Goal: Task Accomplishment & Management: Complete application form

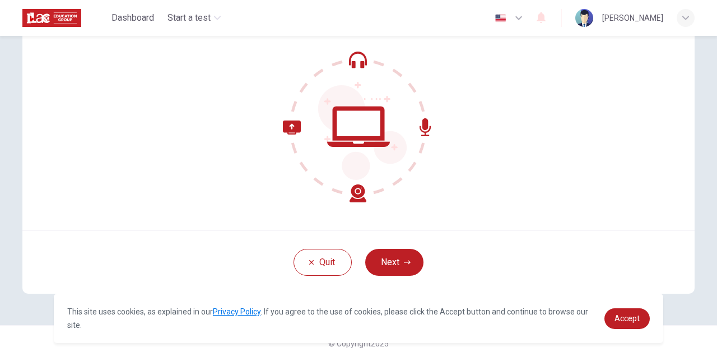
scroll to position [104, 0]
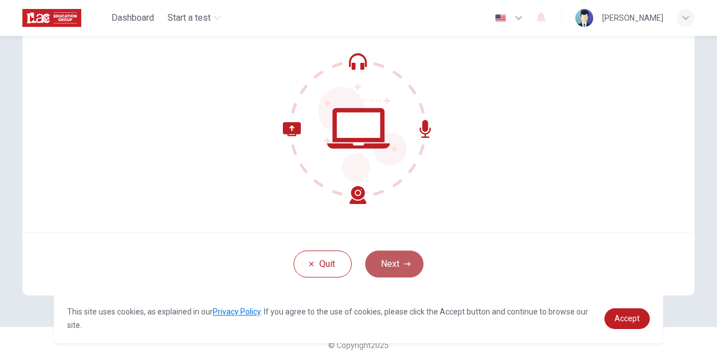
click at [398, 264] on button "Next" at bounding box center [394, 263] width 58 height 27
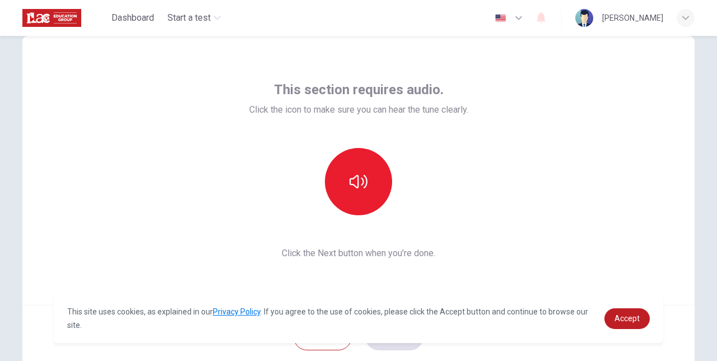
scroll to position [30, 0]
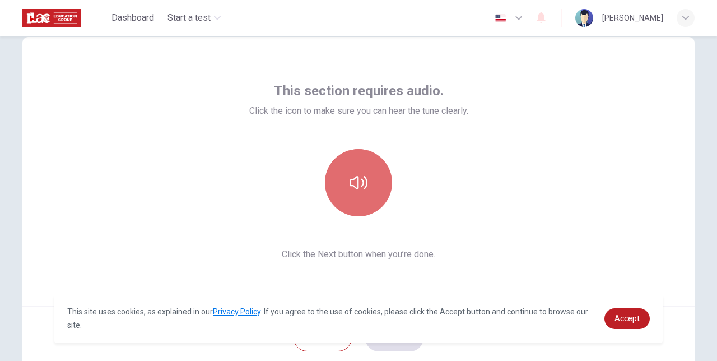
click at [356, 160] on button "button" at bounding box center [358, 182] width 67 height 67
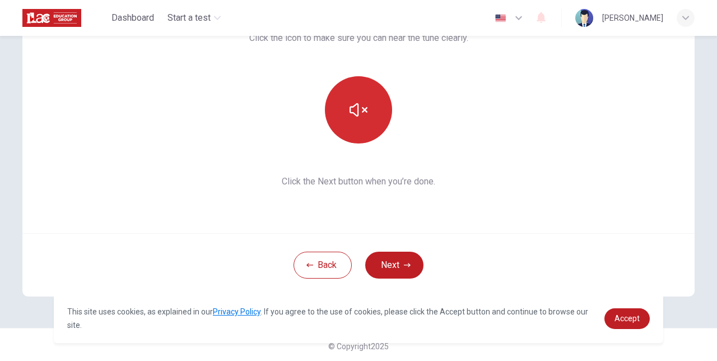
scroll to position [104, 0]
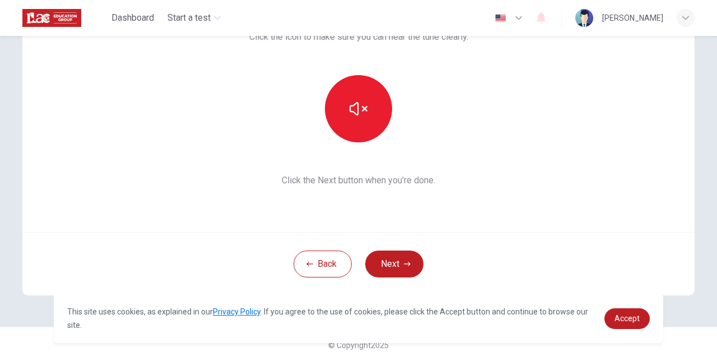
click at [414, 153] on div "This section requires audio. Click the icon to make sure you can hear the tune …" at bounding box center [358, 97] width 219 height 179
click at [336, 275] on button "Back" at bounding box center [323, 263] width 58 height 27
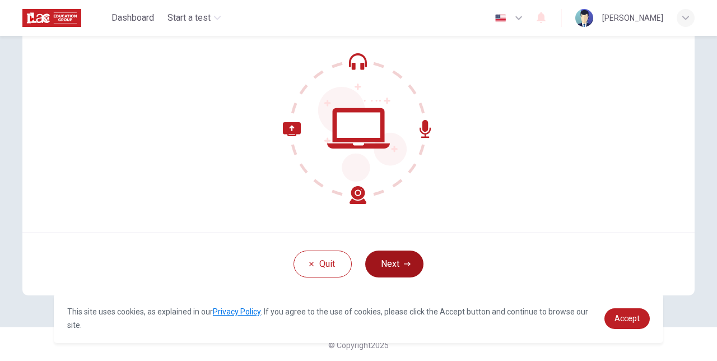
click at [387, 263] on button "Next" at bounding box center [394, 263] width 58 height 27
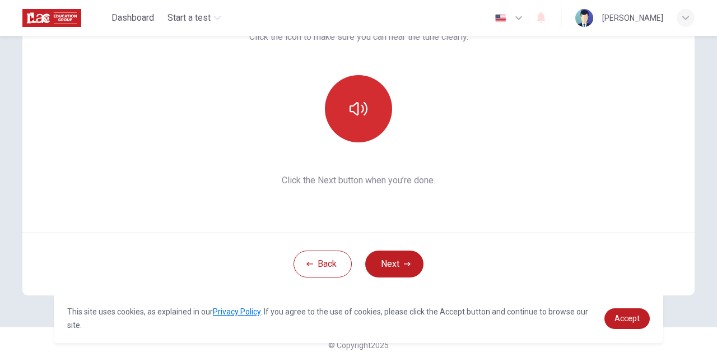
click at [368, 117] on button "button" at bounding box center [358, 108] width 67 height 67
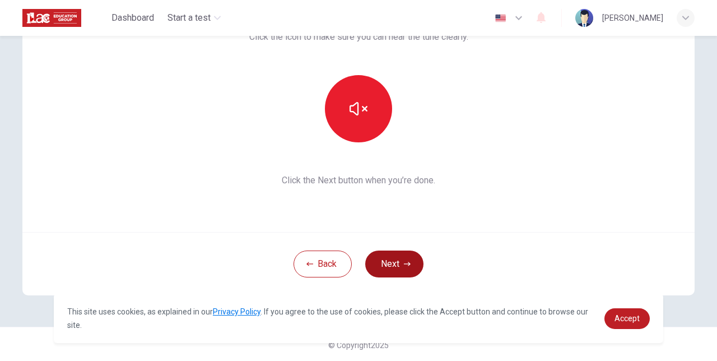
click at [397, 265] on button "Next" at bounding box center [394, 263] width 58 height 27
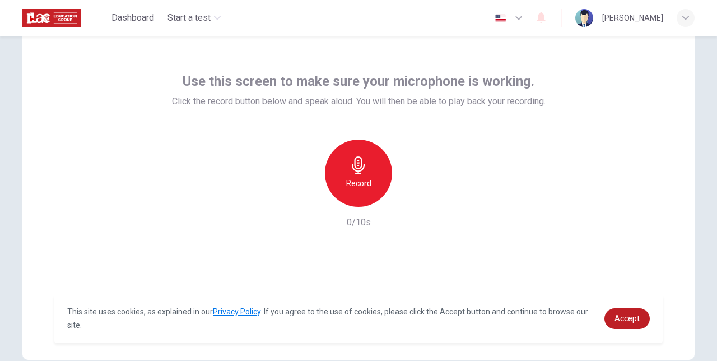
scroll to position [73, 0]
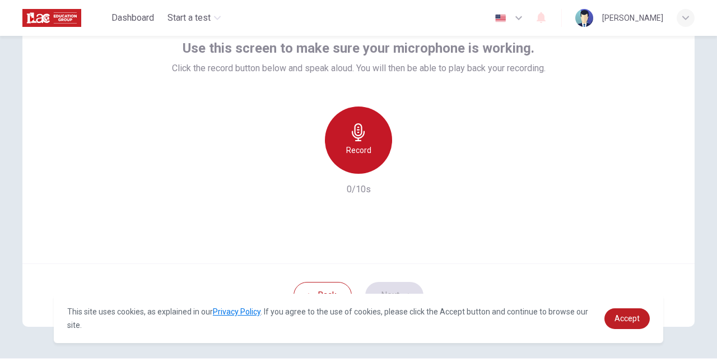
click at [376, 156] on div "Record" at bounding box center [358, 139] width 67 height 67
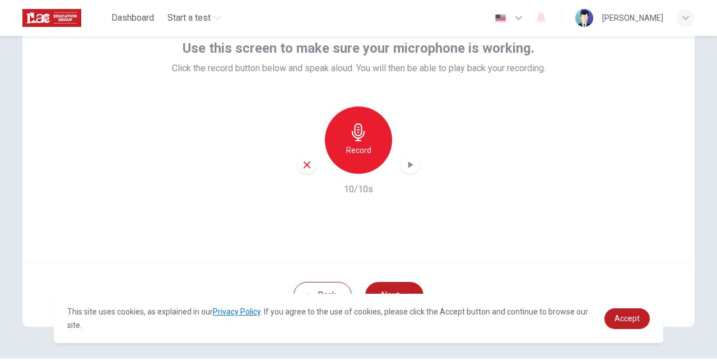
scroll to position [106, 0]
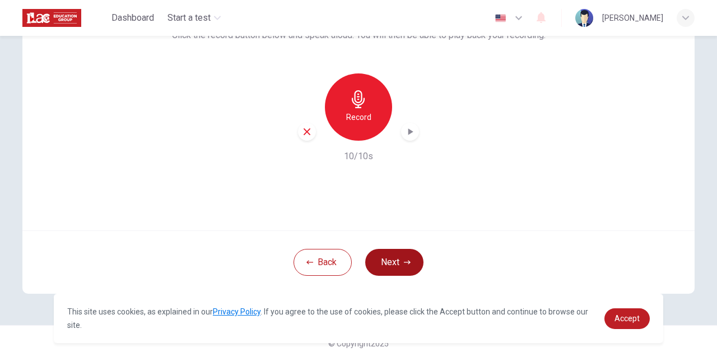
click at [404, 267] on button "Next" at bounding box center [394, 262] width 58 height 27
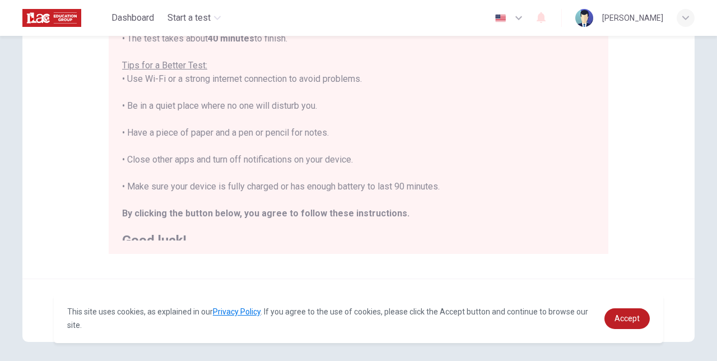
scroll to position [13, 0]
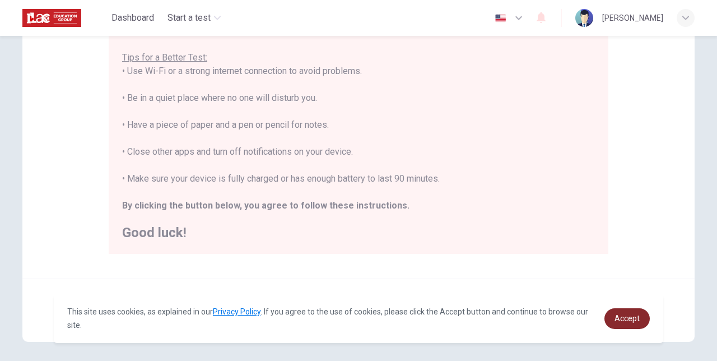
click at [618, 317] on span "Accept" at bounding box center [627, 318] width 25 height 9
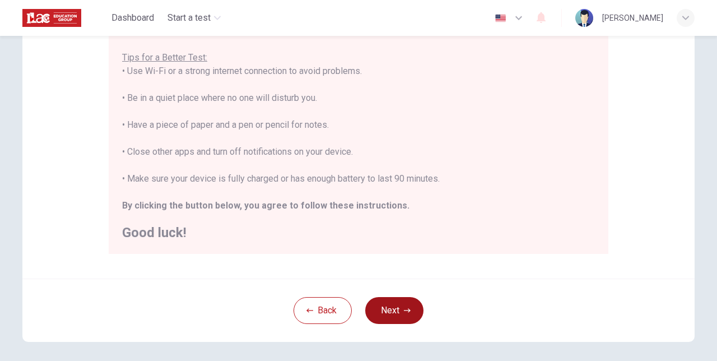
click at [412, 309] on button "Next" at bounding box center [394, 310] width 58 height 27
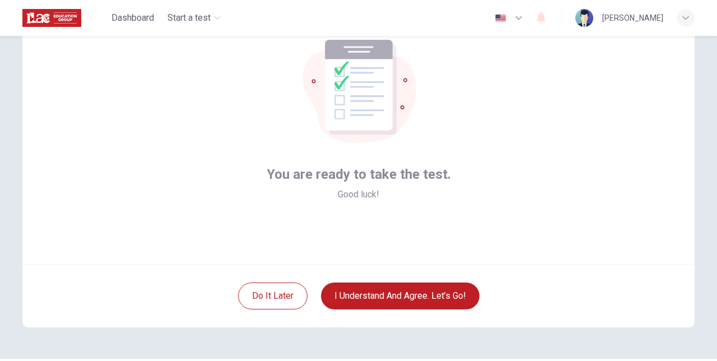
scroll to position [74, 0]
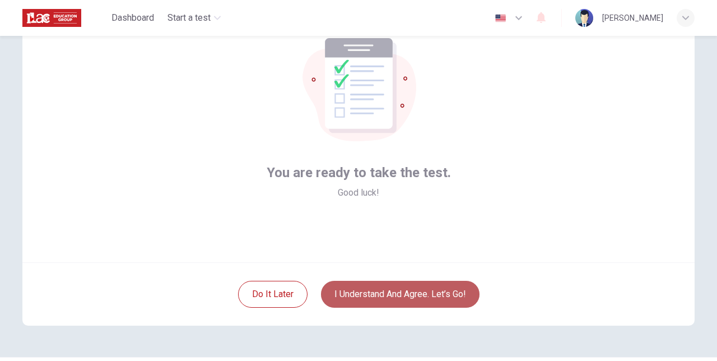
click at [450, 292] on button "I understand and agree. Let’s go!" at bounding box center [400, 294] width 159 height 27
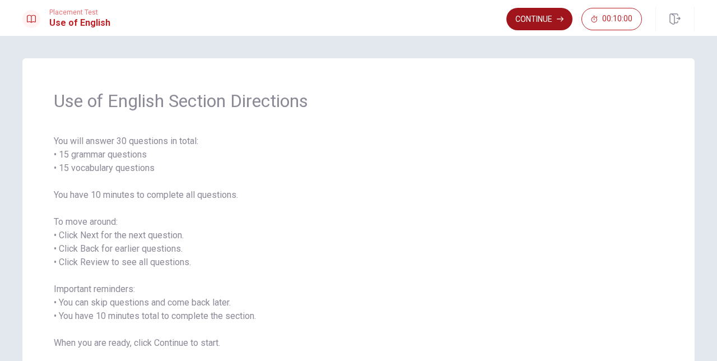
click at [519, 26] on button "Continue" at bounding box center [540, 19] width 66 height 22
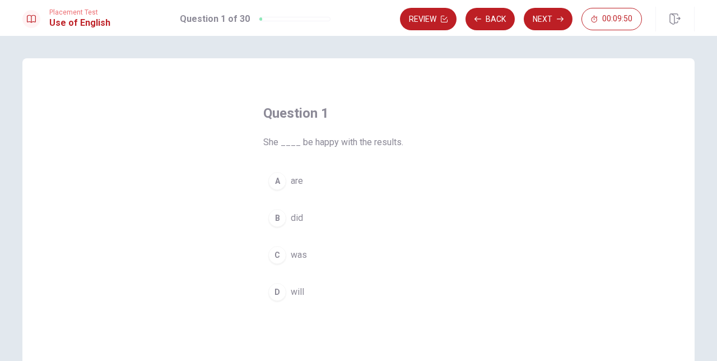
click at [275, 289] on div "D" at bounding box center [277, 292] width 18 height 18
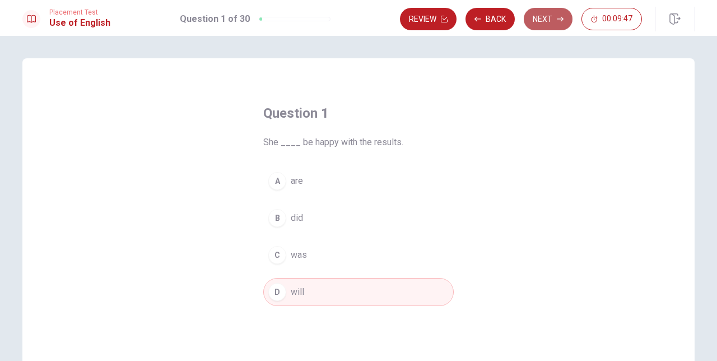
click at [539, 15] on button "Next" at bounding box center [548, 19] width 49 height 22
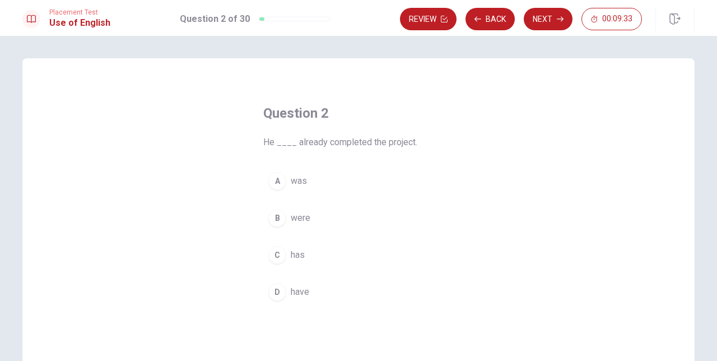
click at [276, 291] on div "D" at bounding box center [277, 292] width 18 height 18
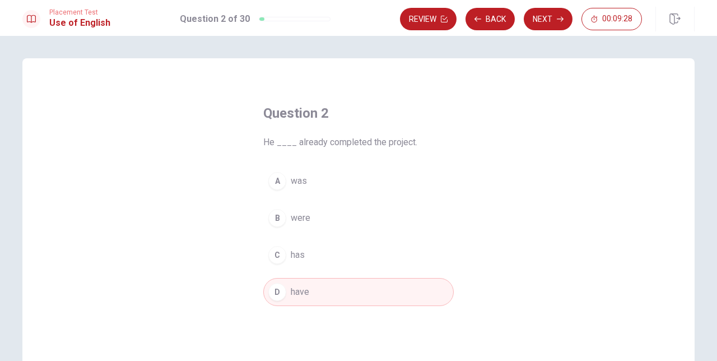
click at [289, 255] on button "C has" at bounding box center [358, 255] width 191 height 28
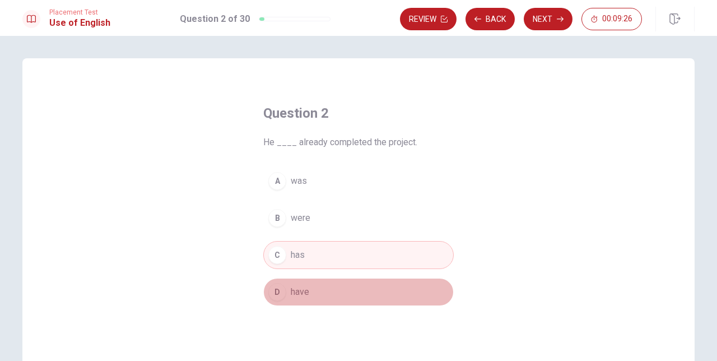
click at [311, 294] on button "D have" at bounding box center [358, 292] width 191 height 28
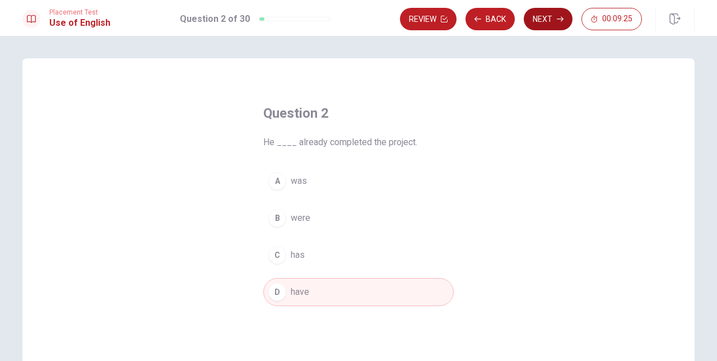
click at [536, 18] on button "Next" at bounding box center [548, 19] width 49 height 22
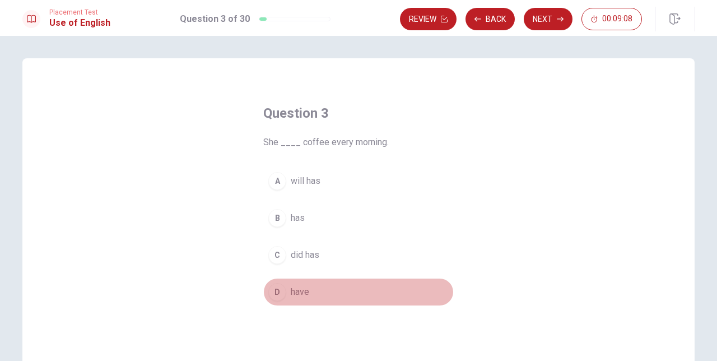
click at [299, 298] on span "have" at bounding box center [300, 291] width 18 height 13
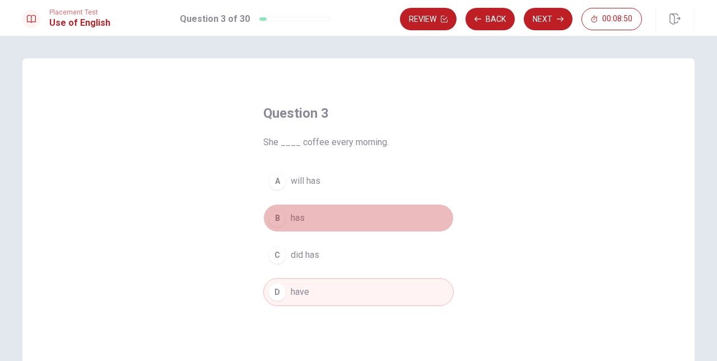
click at [277, 208] on button "B has" at bounding box center [358, 218] width 191 height 28
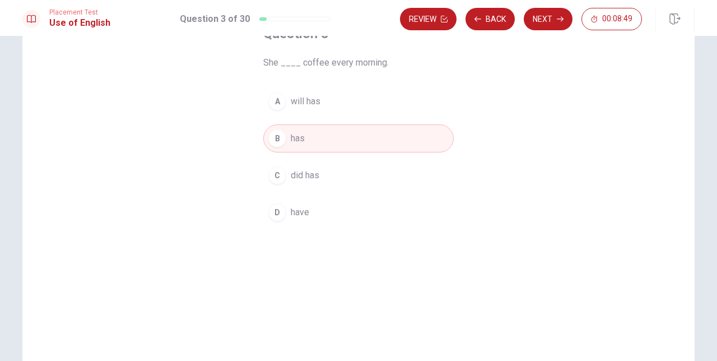
scroll to position [82, 0]
click at [535, 18] on button "Next" at bounding box center [548, 19] width 49 height 22
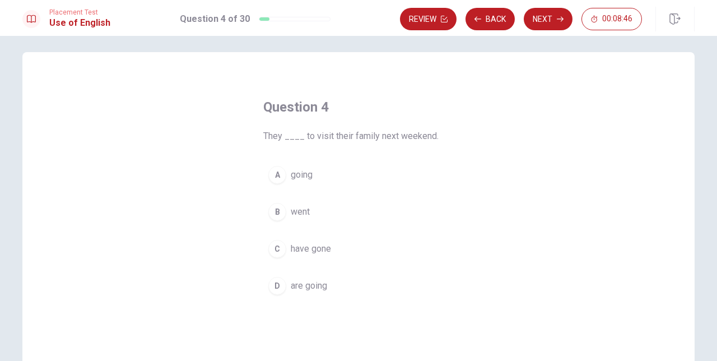
scroll to position [0, 0]
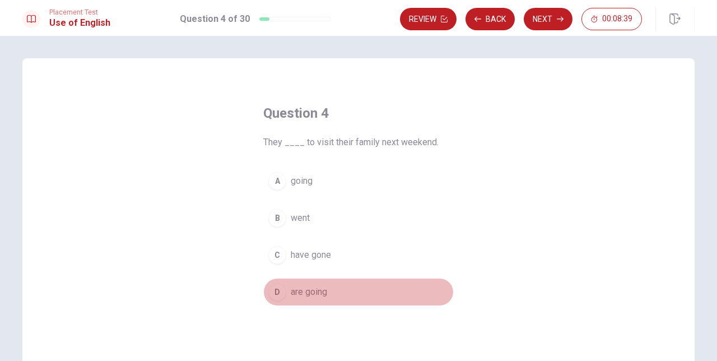
click at [273, 291] on div "D" at bounding box center [277, 292] width 18 height 18
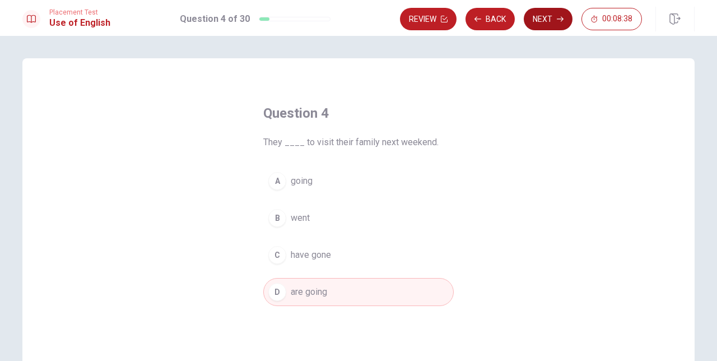
click at [545, 19] on button "Next" at bounding box center [548, 19] width 49 height 22
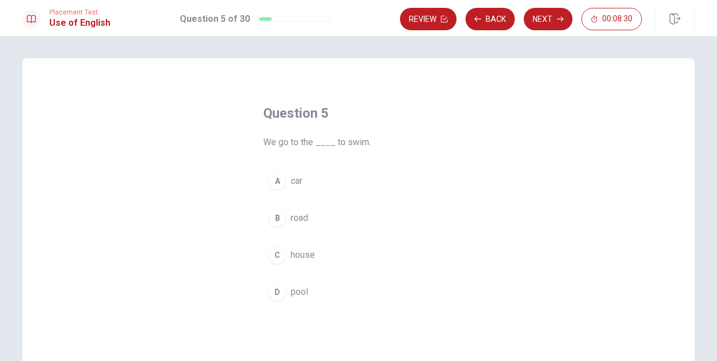
click at [285, 294] on div "D" at bounding box center [277, 292] width 18 height 18
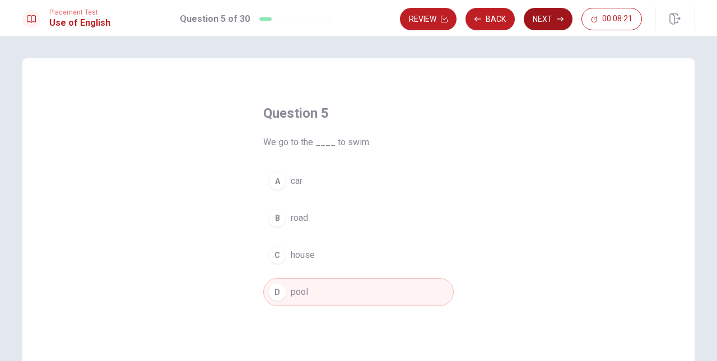
click at [528, 18] on button "Next" at bounding box center [548, 19] width 49 height 22
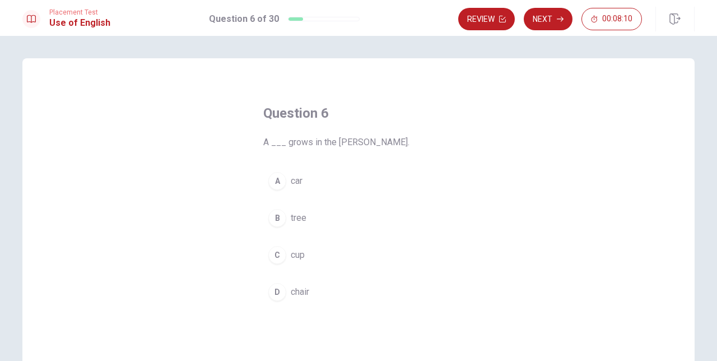
click at [276, 218] on div "B" at bounding box center [277, 218] width 18 height 18
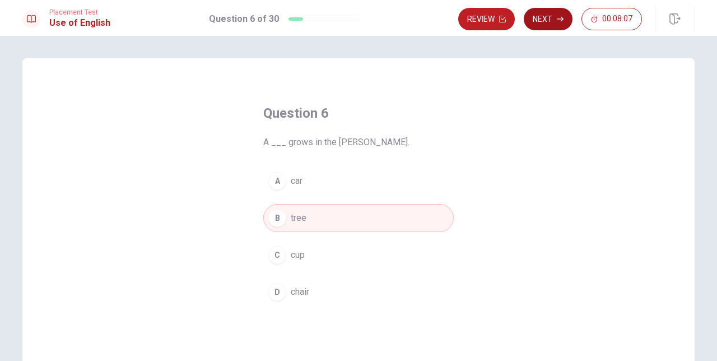
click at [538, 21] on button "Next" at bounding box center [548, 19] width 49 height 22
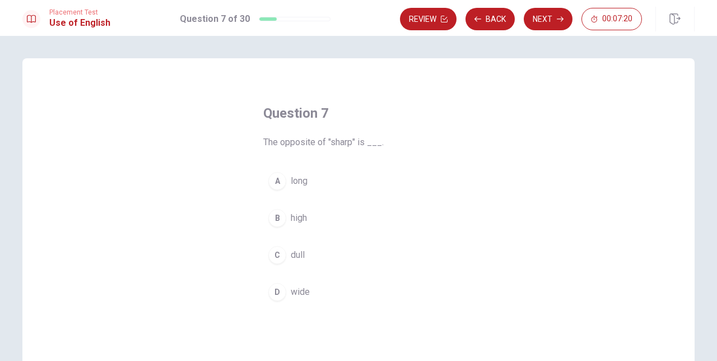
click at [272, 250] on div "C" at bounding box center [277, 255] width 18 height 18
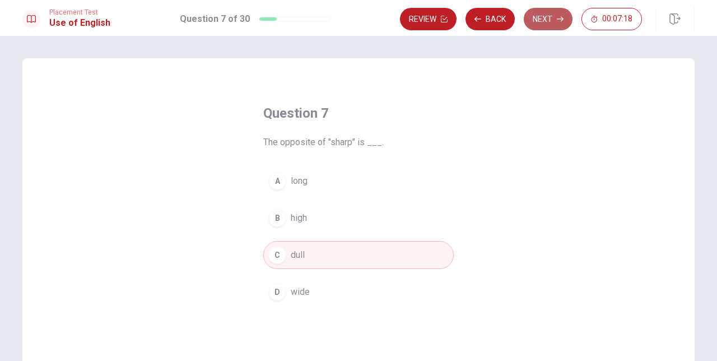
click at [546, 22] on button "Next" at bounding box center [548, 19] width 49 height 22
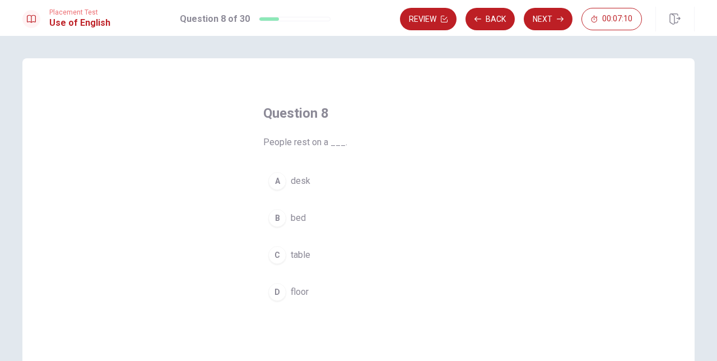
click at [277, 213] on div "B" at bounding box center [277, 218] width 18 height 18
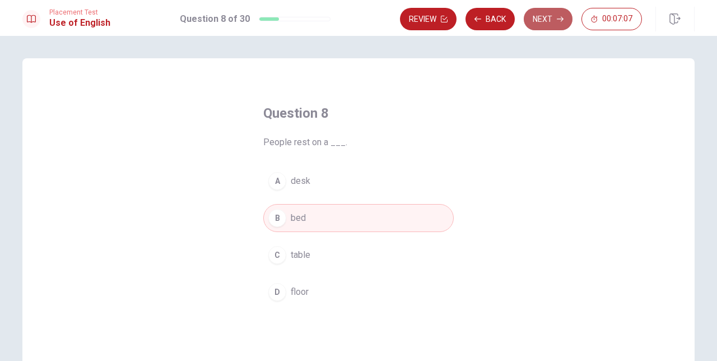
click at [544, 20] on button "Next" at bounding box center [548, 19] width 49 height 22
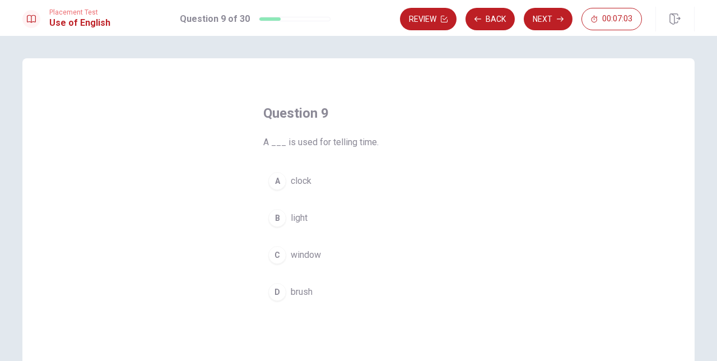
click at [299, 181] on span "clock" at bounding box center [301, 180] width 21 height 13
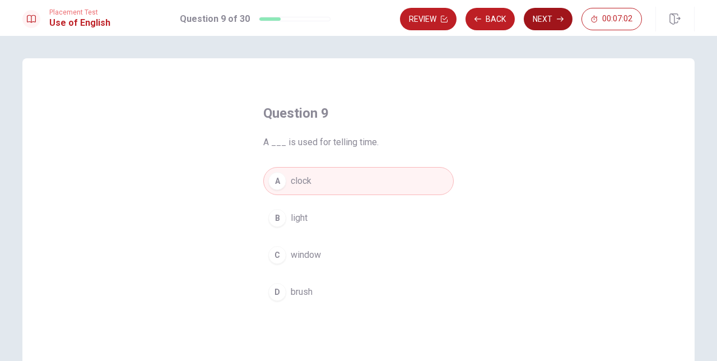
click at [536, 16] on button "Next" at bounding box center [548, 19] width 49 height 22
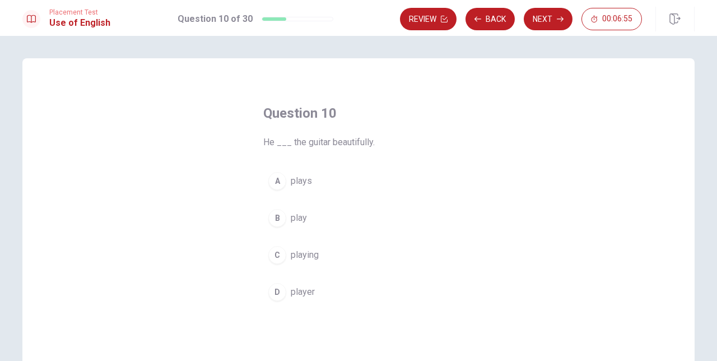
click at [294, 178] on span "plays" at bounding box center [301, 180] width 21 height 13
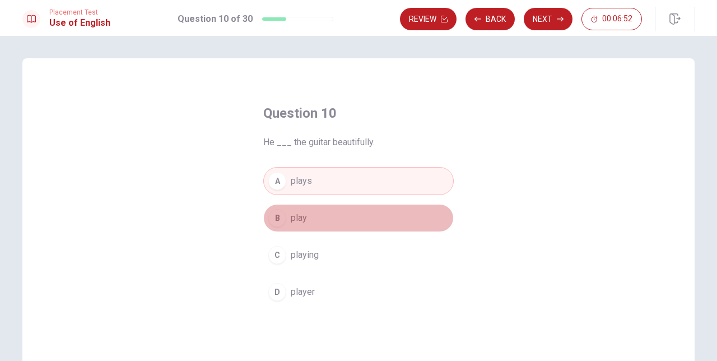
click at [351, 216] on button "B play" at bounding box center [358, 218] width 191 height 28
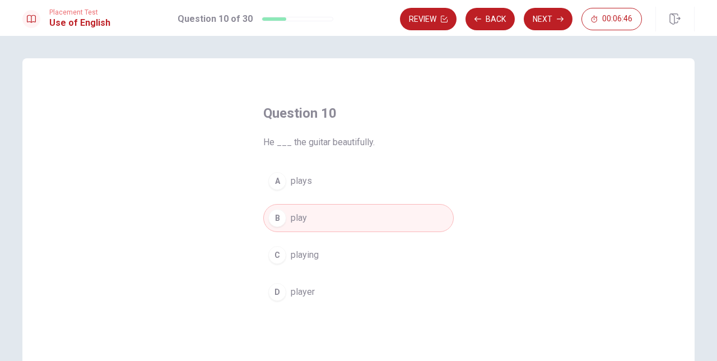
click at [339, 177] on button "A plays" at bounding box center [358, 181] width 191 height 28
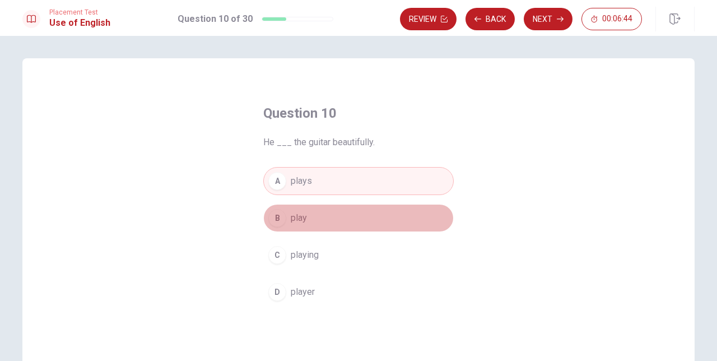
click at [356, 219] on button "B play" at bounding box center [358, 218] width 191 height 28
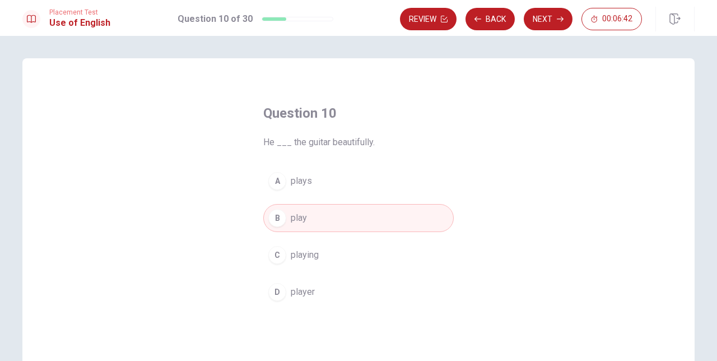
click at [338, 185] on button "A plays" at bounding box center [358, 181] width 191 height 28
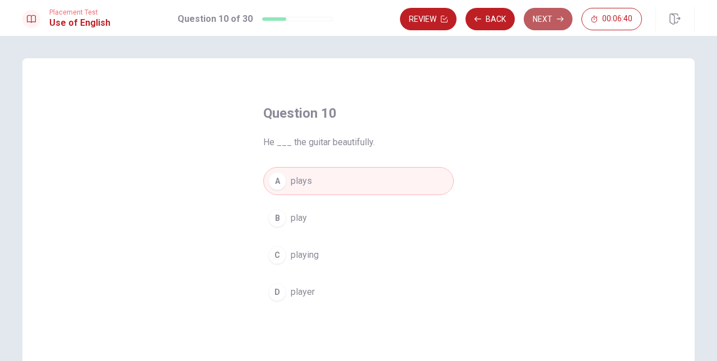
click at [531, 26] on button "Next" at bounding box center [548, 19] width 49 height 22
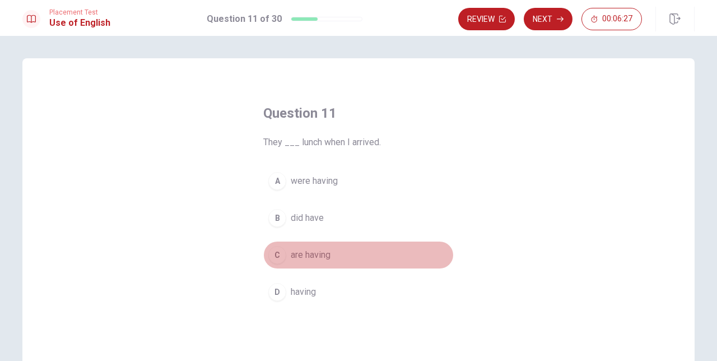
click at [326, 256] on span "are having" at bounding box center [311, 254] width 40 height 13
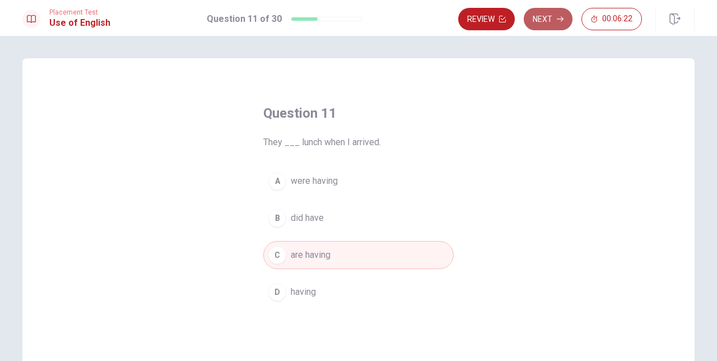
click at [547, 26] on button "Next" at bounding box center [548, 19] width 49 height 22
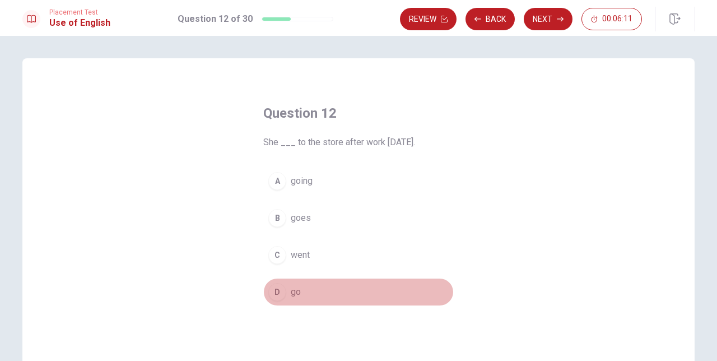
click at [290, 292] on button "D go" at bounding box center [358, 292] width 191 height 28
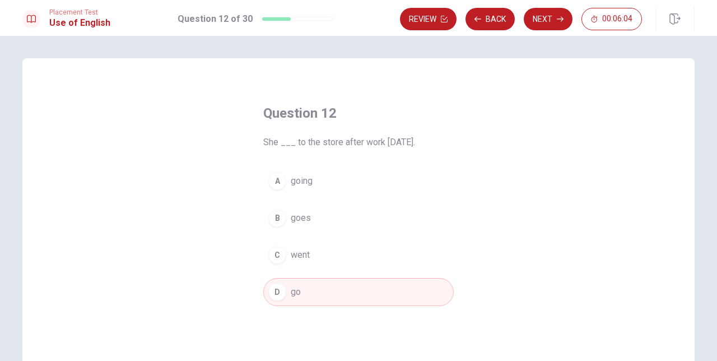
click at [328, 222] on button "B goes" at bounding box center [358, 218] width 191 height 28
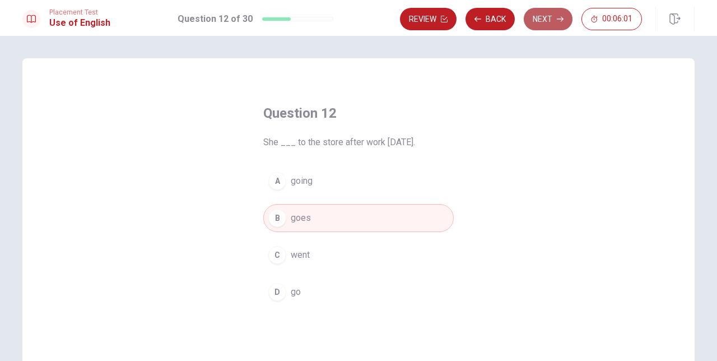
click at [535, 18] on button "Next" at bounding box center [548, 19] width 49 height 22
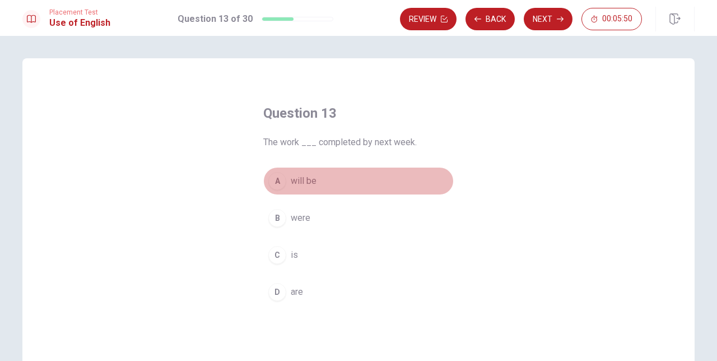
click at [308, 179] on span "will be" at bounding box center [304, 180] width 26 height 13
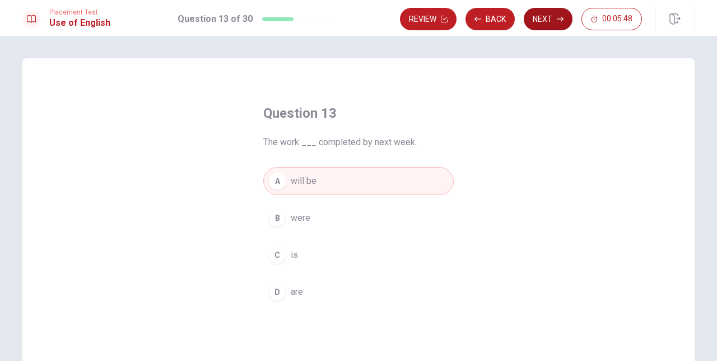
click at [554, 15] on button "Next" at bounding box center [548, 19] width 49 height 22
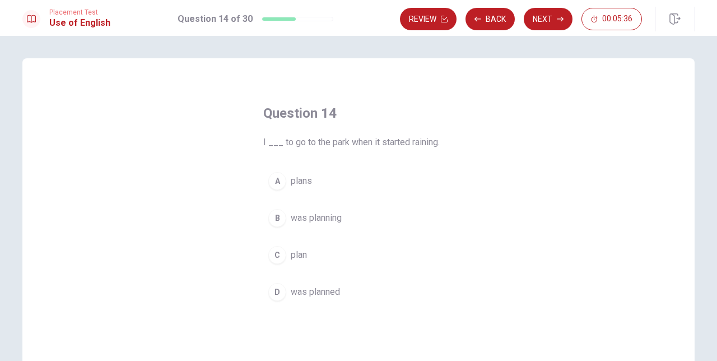
click at [299, 225] on button "B was planning" at bounding box center [358, 218] width 191 height 28
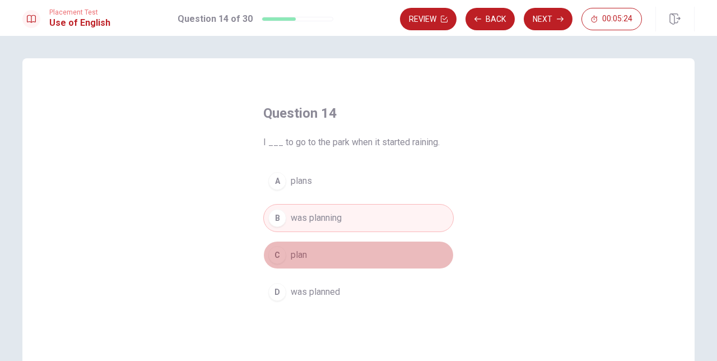
click at [304, 257] on span "plan" at bounding box center [299, 254] width 16 height 13
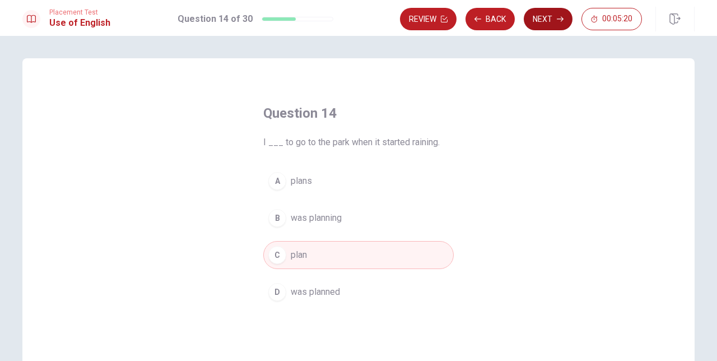
click at [540, 22] on button "Next" at bounding box center [548, 19] width 49 height 22
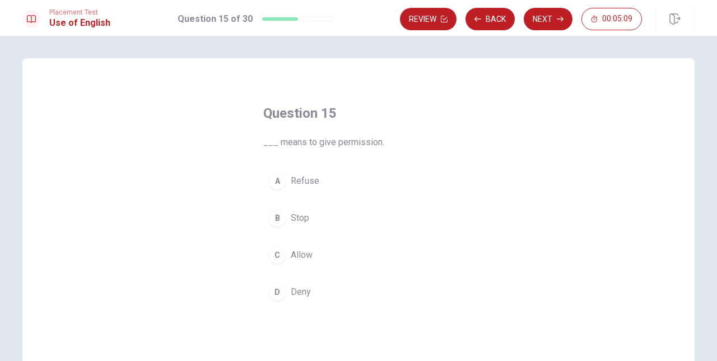
click at [314, 182] on span "Refuse" at bounding box center [305, 180] width 29 height 13
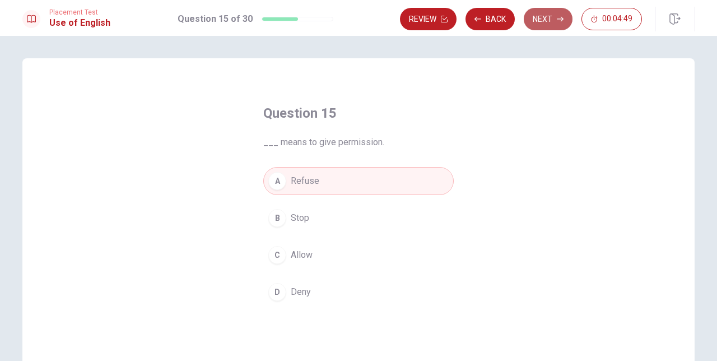
click at [542, 15] on button "Next" at bounding box center [548, 19] width 49 height 22
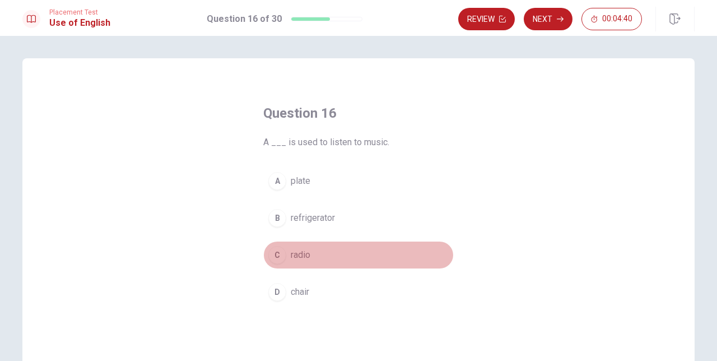
click at [305, 254] on span "radio" at bounding box center [301, 254] width 20 height 13
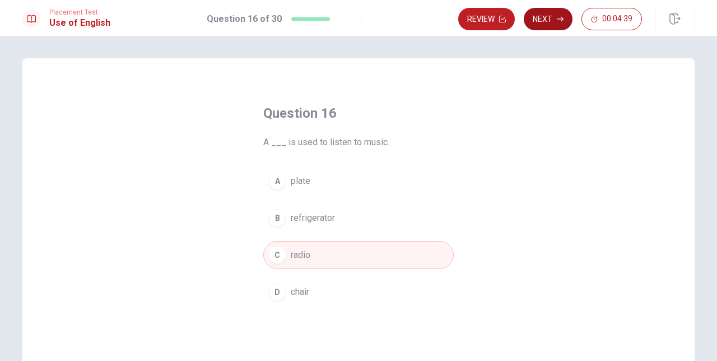
click at [549, 22] on button "Next" at bounding box center [548, 19] width 49 height 22
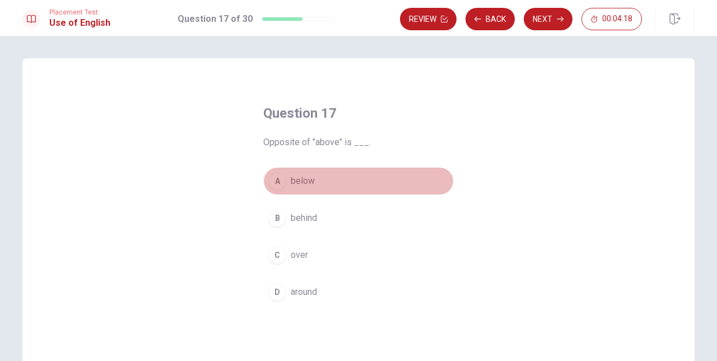
click at [287, 180] on button "A below" at bounding box center [358, 181] width 191 height 28
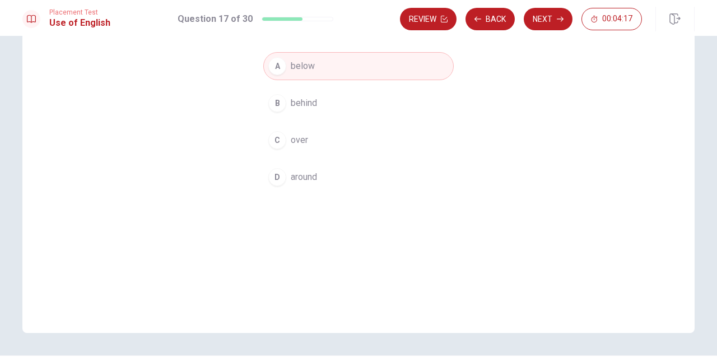
scroll to position [145, 0]
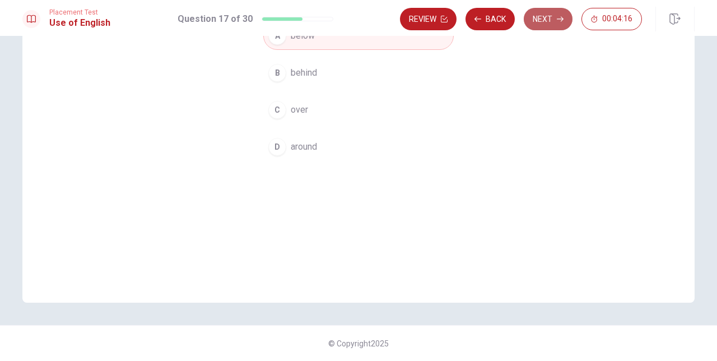
click at [545, 19] on button "Next" at bounding box center [548, 19] width 49 height 22
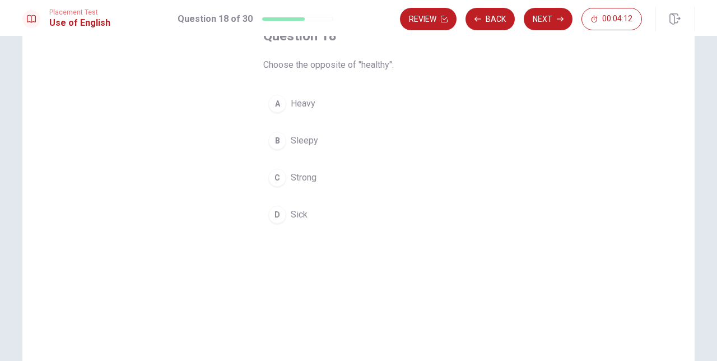
scroll to position [50, 0]
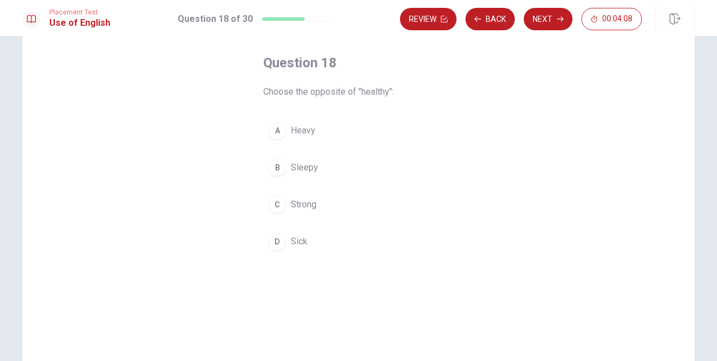
click at [301, 238] on span "Sick" at bounding box center [299, 241] width 17 height 13
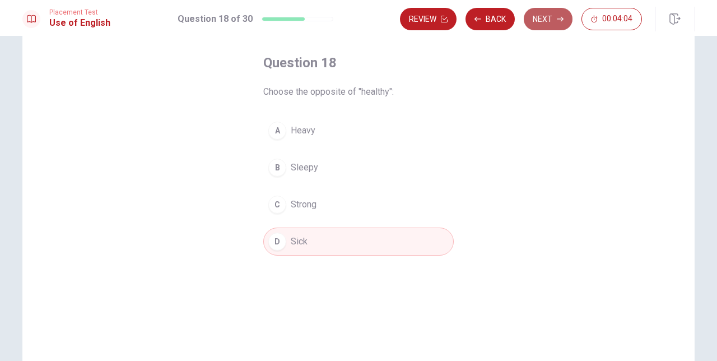
click at [537, 22] on button "Next" at bounding box center [548, 19] width 49 height 22
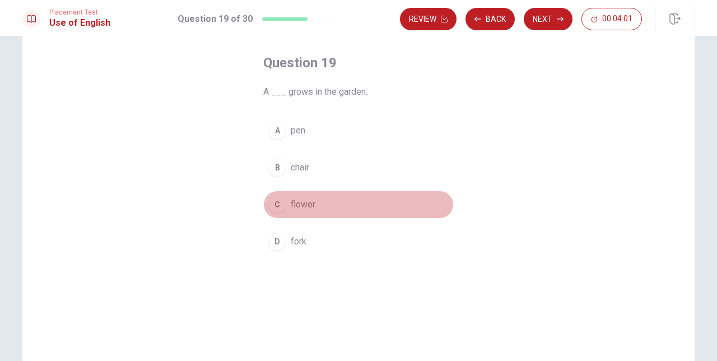
click at [309, 208] on span "flower" at bounding box center [303, 204] width 25 height 13
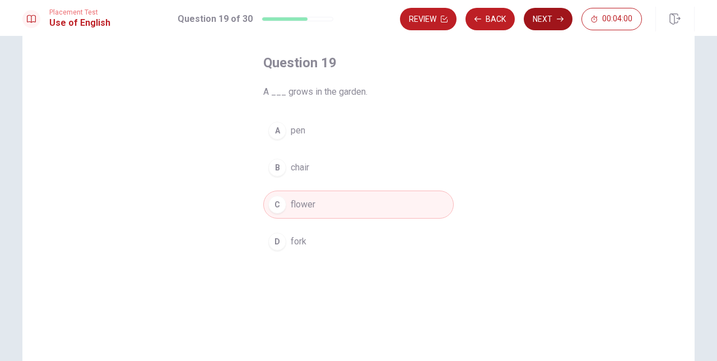
click at [532, 23] on button "Next" at bounding box center [548, 19] width 49 height 22
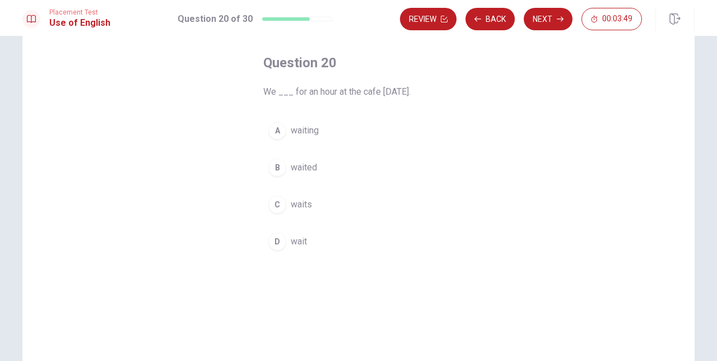
click at [299, 241] on span "wait" at bounding box center [299, 241] width 16 height 13
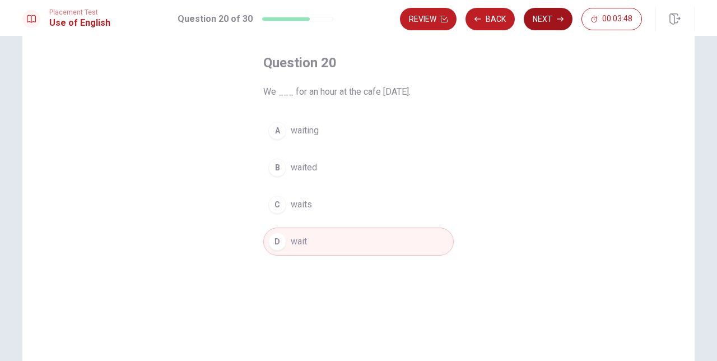
click at [551, 27] on button "Next" at bounding box center [548, 19] width 49 height 22
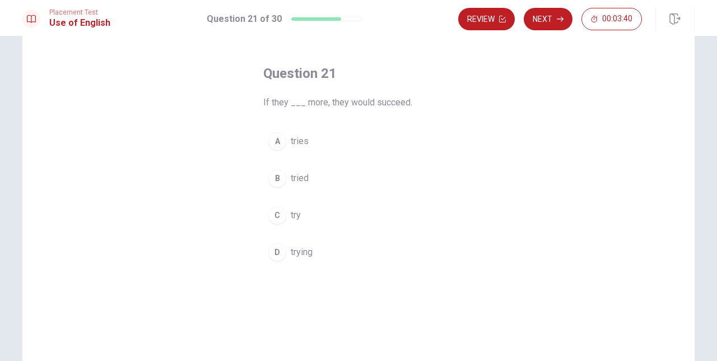
scroll to position [40, 0]
click at [277, 214] on div "C" at bounding box center [277, 215] width 18 height 18
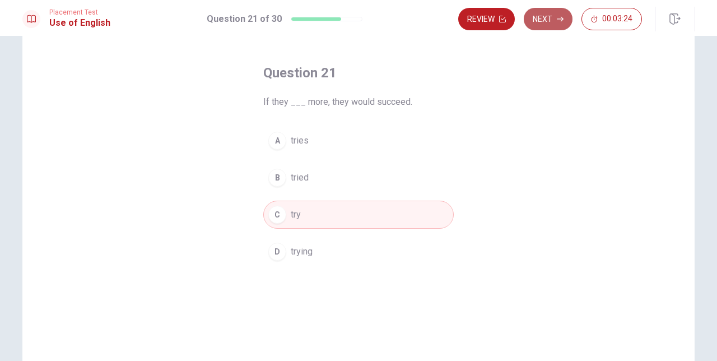
click at [542, 16] on button "Next" at bounding box center [548, 19] width 49 height 22
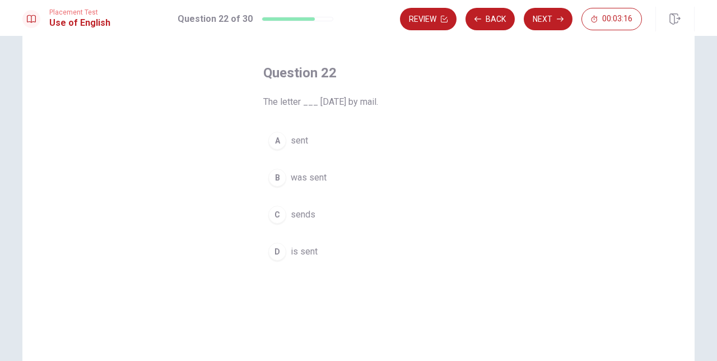
click at [306, 179] on span "was sent" at bounding box center [309, 177] width 36 height 13
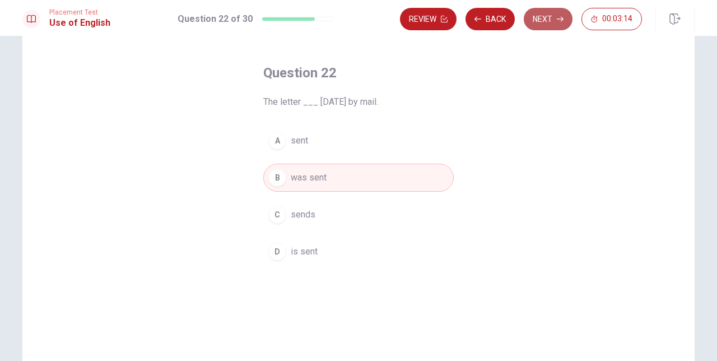
click at [537, 18] on button "Next" at bounding box center [548, 19] width 49 height 22
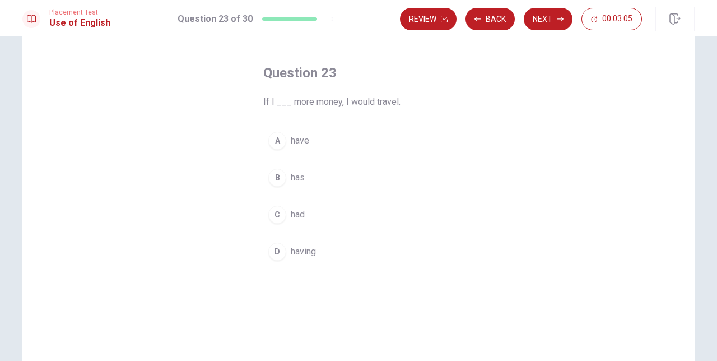
click at [303, 147] on button "A have" at bounding box center [358, 141] width 191 height 28
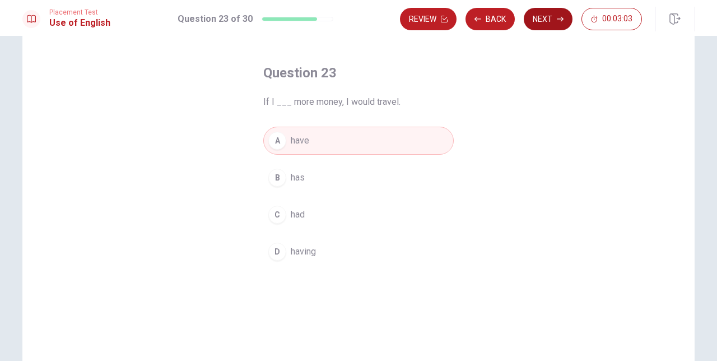
click at [528, 12] on button "Next" at bounding box center [548, 19] width 49 height 22
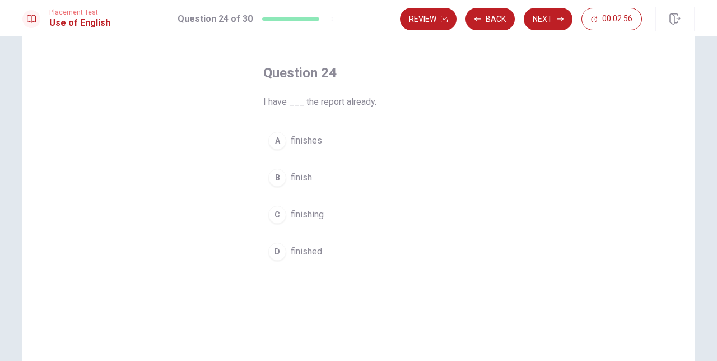
click at [305, 174] on span "finish" at bounding box center [301, 177] width 21 height 13
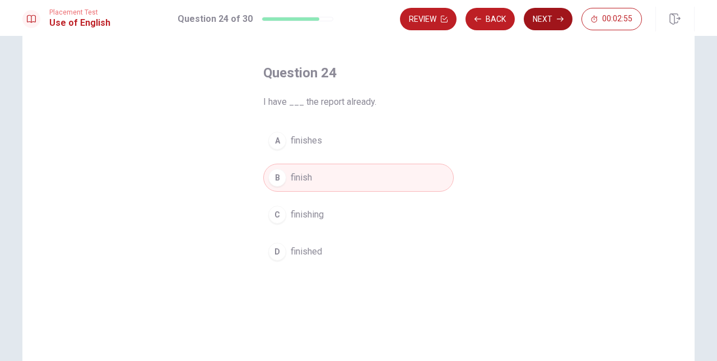
click at [556, 13] on button "Next" at bounding box center [548, 19] width 49 height 22
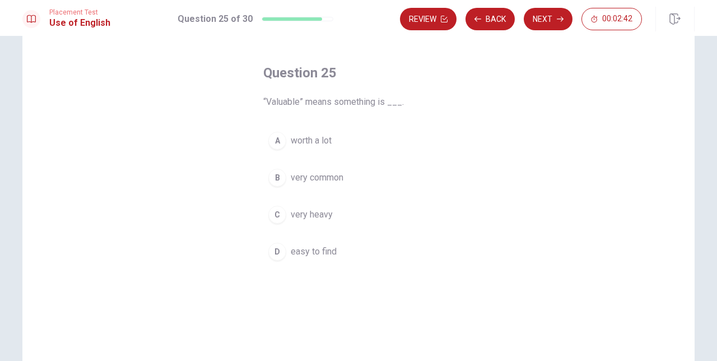
click at [343, 143] on button "A worth a lot" at bounding box center [358, 141] width 191 height 28
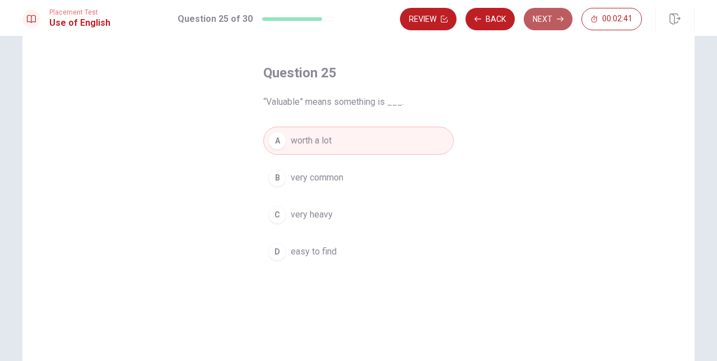
click at [559, 26] on button "Next" at bounding box center [548, 19] width 49 height 22
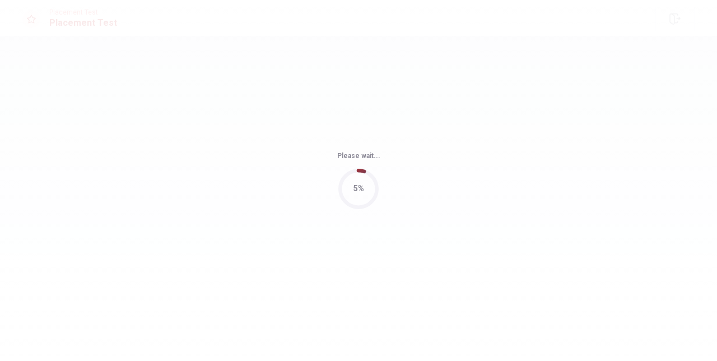
scroll to position [0, 0]
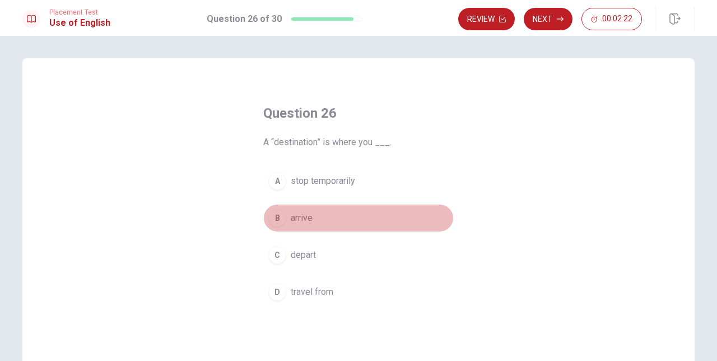
click at [305, 219] on span "arrive" at bounding box center [302, 217] width 22 height 13
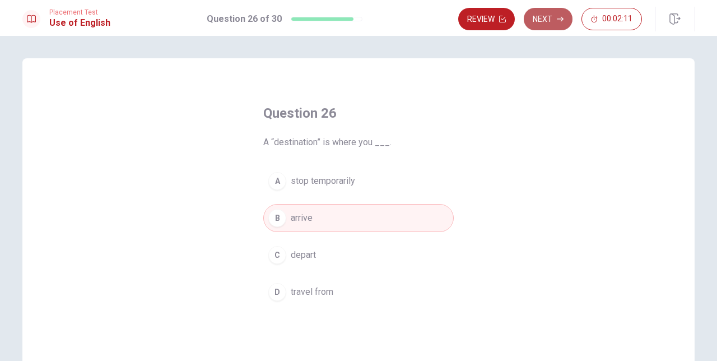
click at [537, 10] on button "Next" at bounding box center [548, 19] width 49 height 22
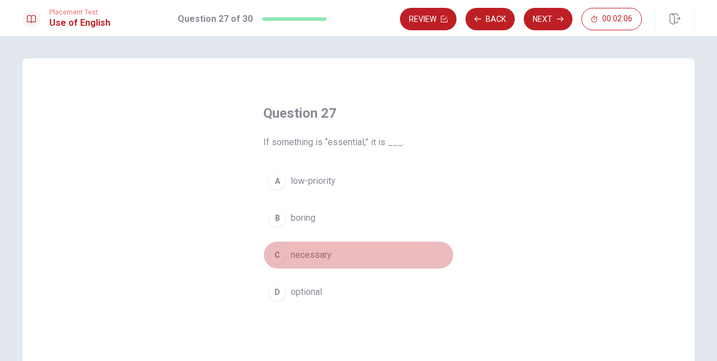
click at [313, 259] on span "necessary" at bounding box center [311, 254] width 41 height 13
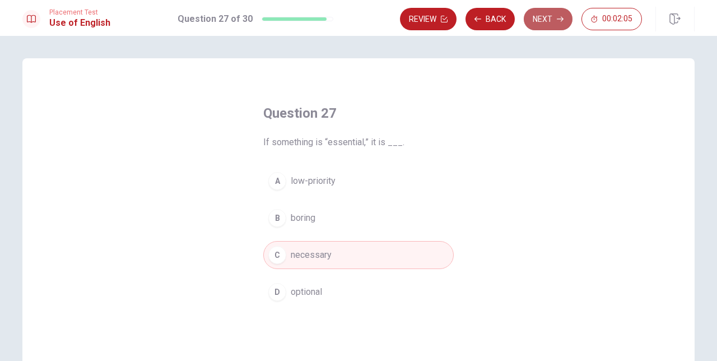
click at [544, 23] on button "Next" at bounding box center [548, 19] width 49 height 22
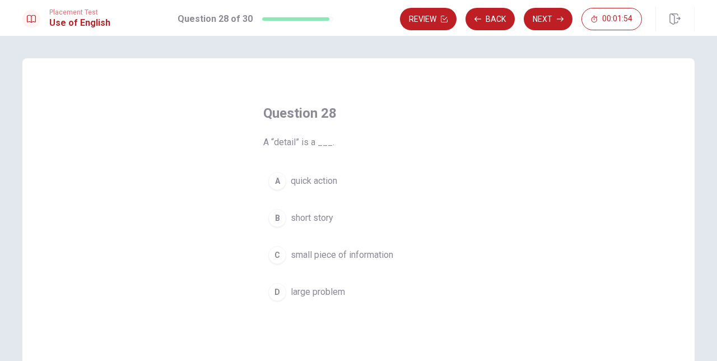
click at [324, 254] on span "small piece of information" at bounding box center [342, 254] width 103 height 13
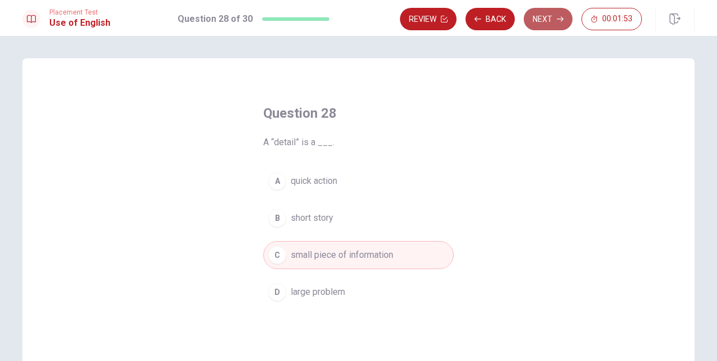
click at [526, 30] on button "Next" at bounding box center [548, 19] width 49 height 22
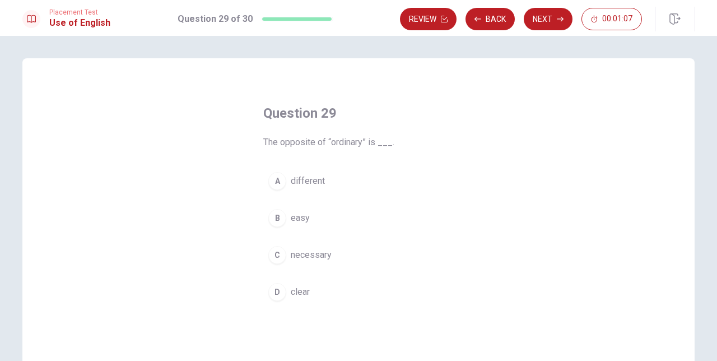
click at [315, 254] on span "necessary" at bounding box center [311, 254] width 41 height 13
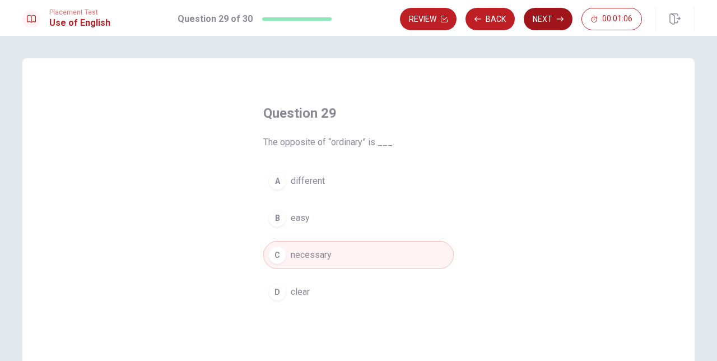
click at [555, 15] on button "Next" at bounding box center [548, 19] width 49 height 22
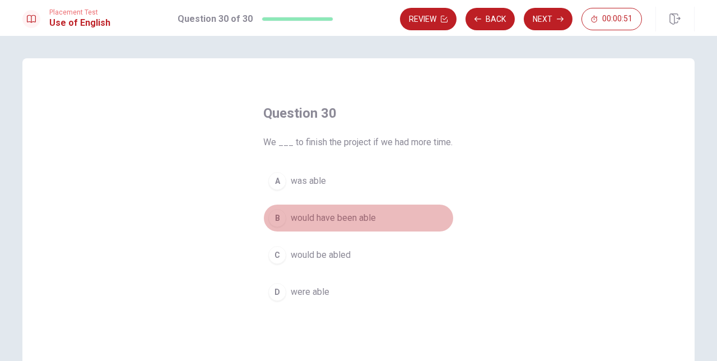
click at [367, 210] on button "B would have been able" at bounding box center [358, 218] width 191 height 28
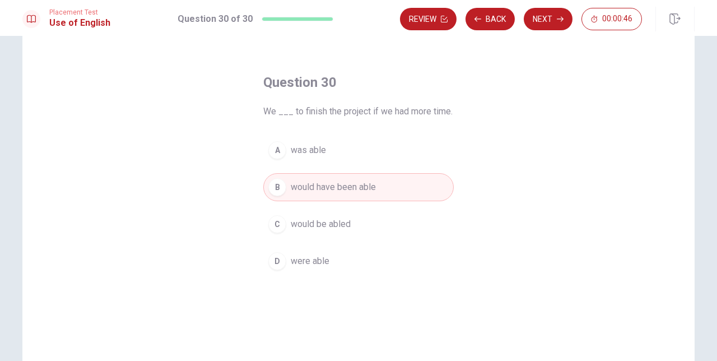
scroll to position [39, 0]
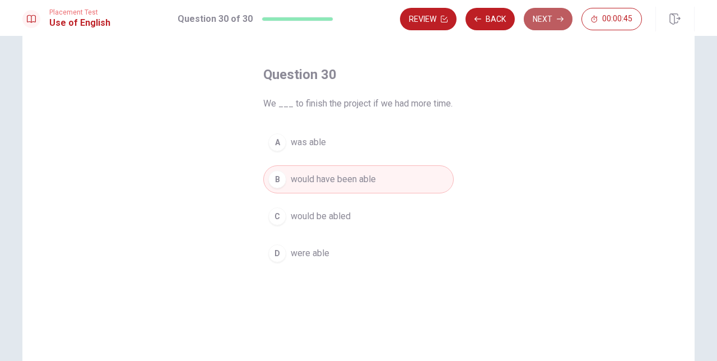
click at [548, 27] on button "Next" at bounding box center [548, 19] width 49 height 22
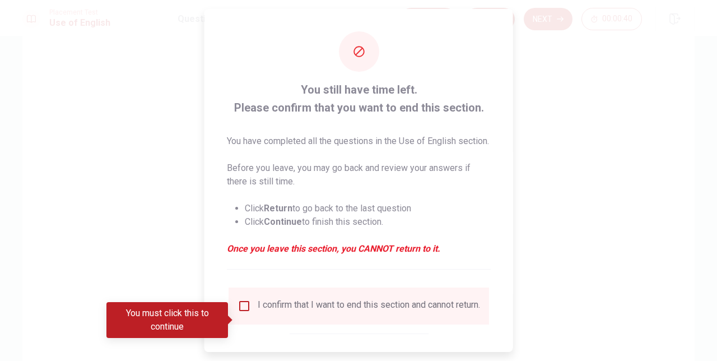
click at [244, 313] on input "You must click this to continue" at bounding box center [244, 305] width 13 height 13
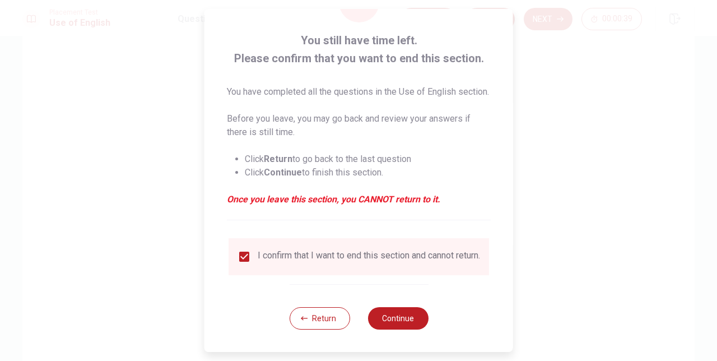
scroll to position [71, 0]
click at [410, 317] on button "Continue" at bounding box center [398, 318] width 61 height 22
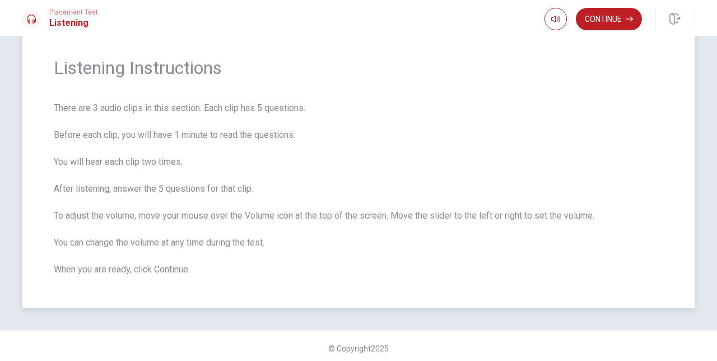
scroll to position [38, 0]
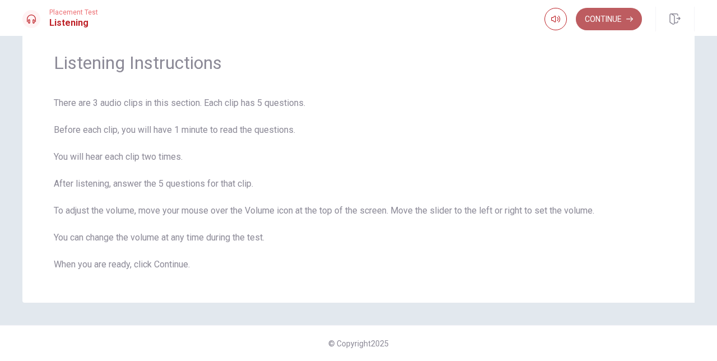
click at [623, 15] on button "Continue" at bounding box center [609, 19] width 66 height 22
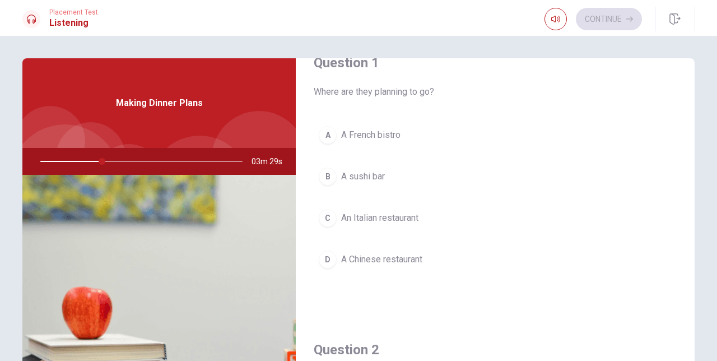
scroll to position [38, 0]
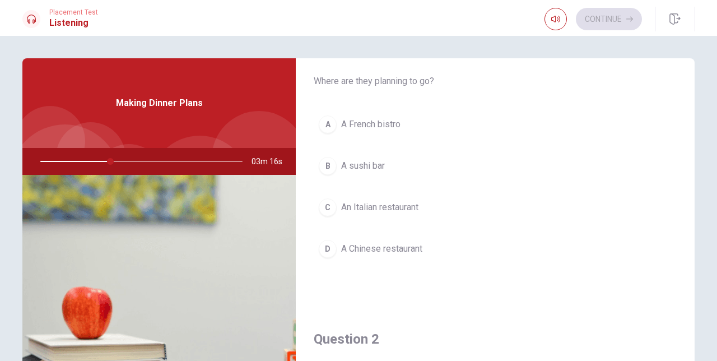
click at [332, 208] on div "C" at bounding box center [328, 207] width 18 height 18
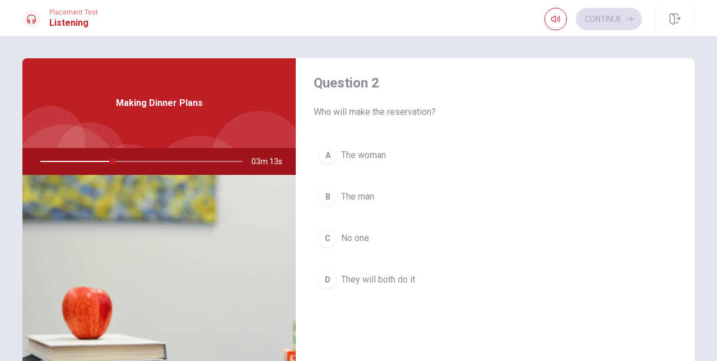
scroll to position [294, 0]
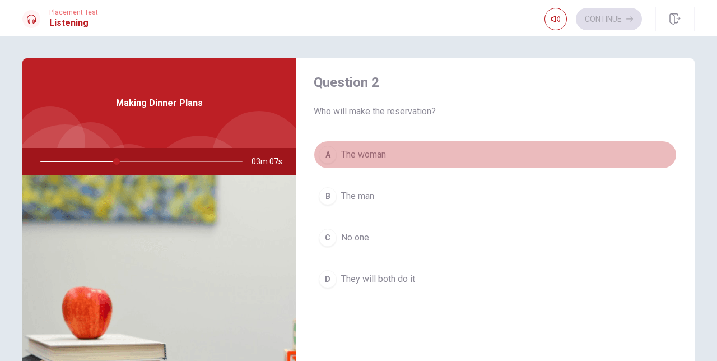
click at [328, 152] on div "A" at bounding box center [328, 155] width 18 height 18
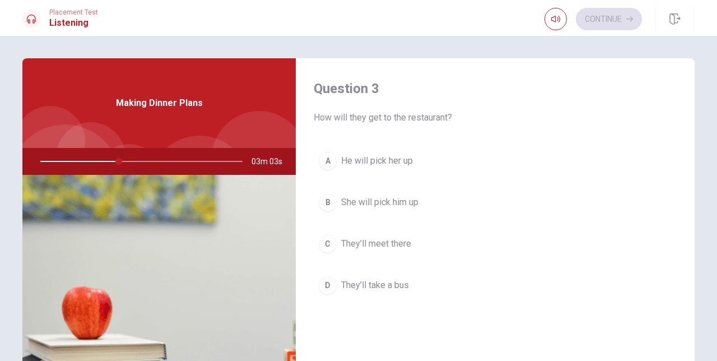
scroll to position [578, 0]
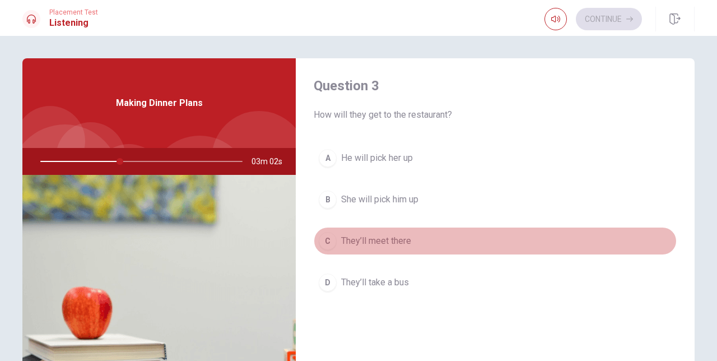
click at [396, 240] on span "They’ll meet there" at bounding box center [376, 240] width 70 height 13
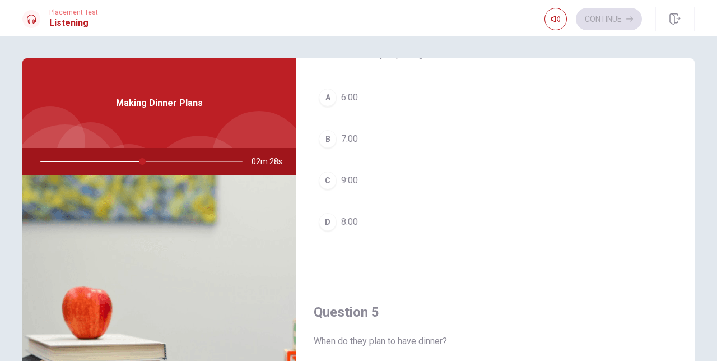
scroll to position [920, 0]
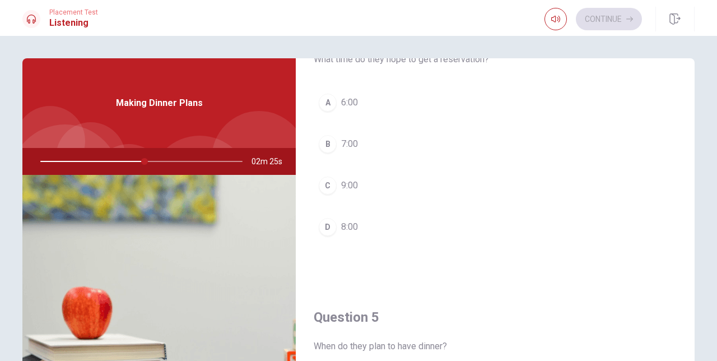
click at [361, 138] on button "B 7:00" at bounding box center [495, 144] width 363 height 28
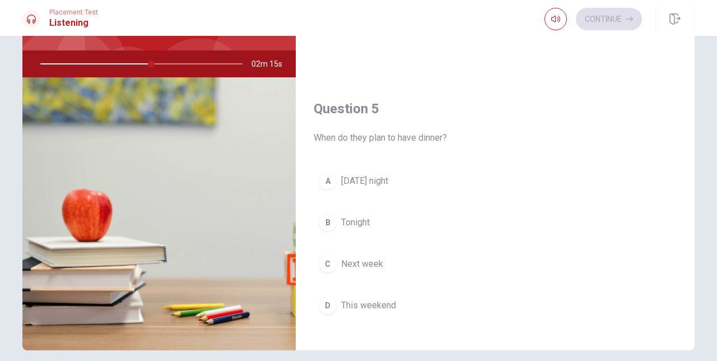
scroll to position [1045, 0]
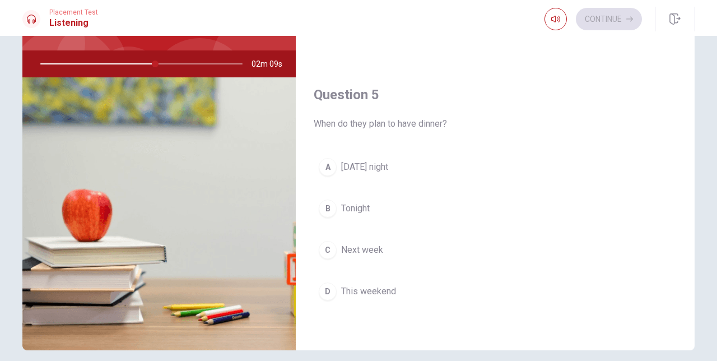
click at [366, 163] on span "[DATE] night" at bounding box center [364, 166] width 47 height 13
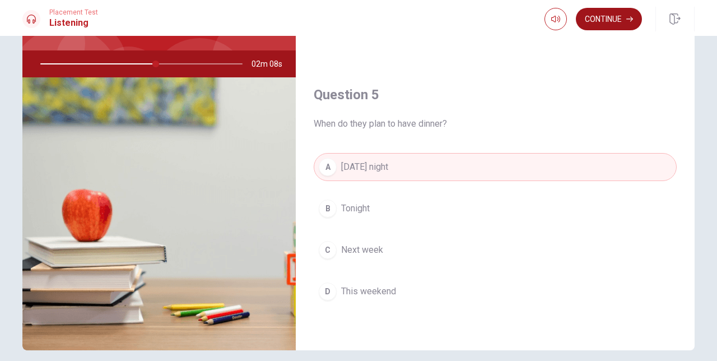
click at [598, 25] on button "Continue" at bounding box center [609, 19] width 66 height 22
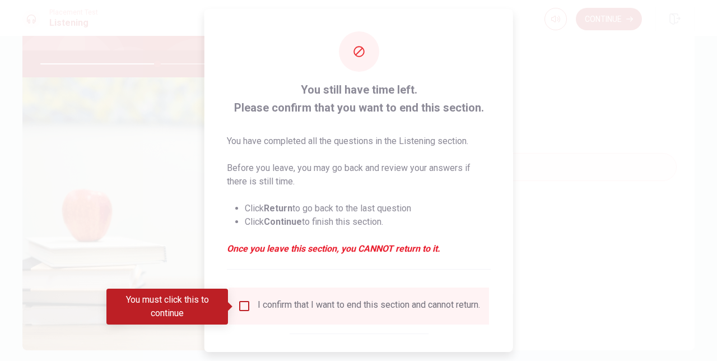
scroll to position [58, 0]
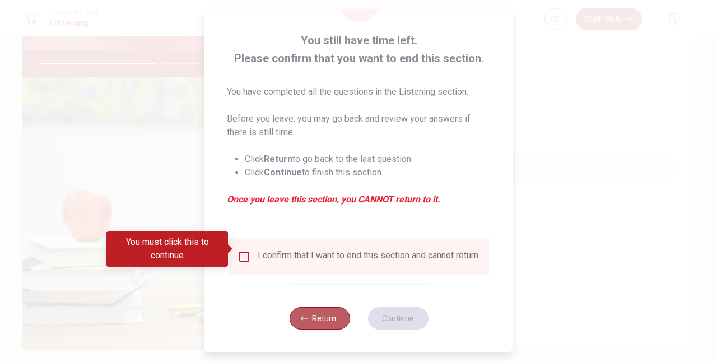
click at [334, 314] on button "Return" at bounding box center [319, 318] width 61 height 22
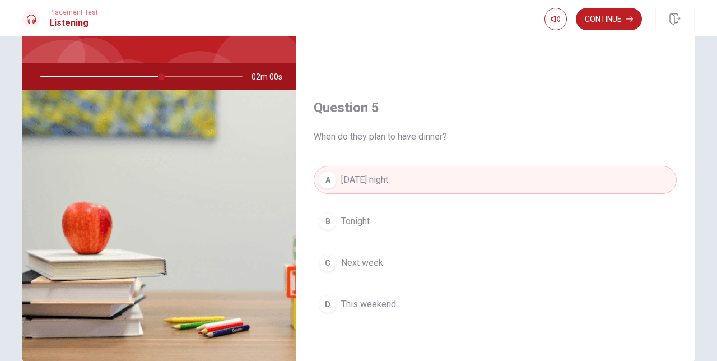
scroll to position [0, 0]
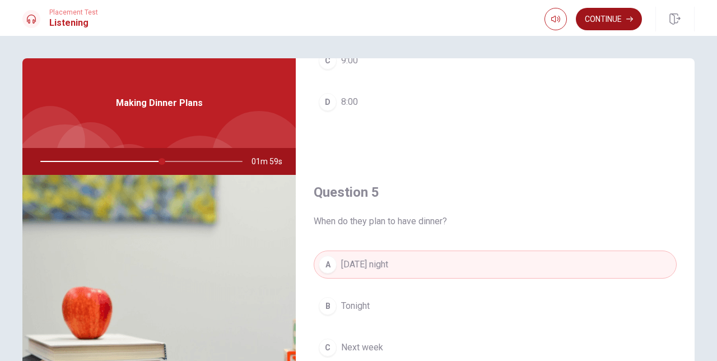
click at [603, 23] on button "Continue" at bounding box center [609, 19] width 66 height 22
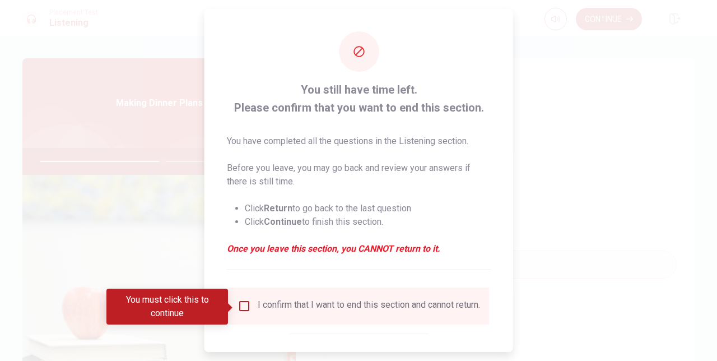
click at [263, 308] on div "I confirm that I want to end this section and cannot return." at bounding box center [369, 305] width 222 height 13
click at [239, 308] on input "You must click this to continue" at bounding box center [244, 305] width 13 height 13
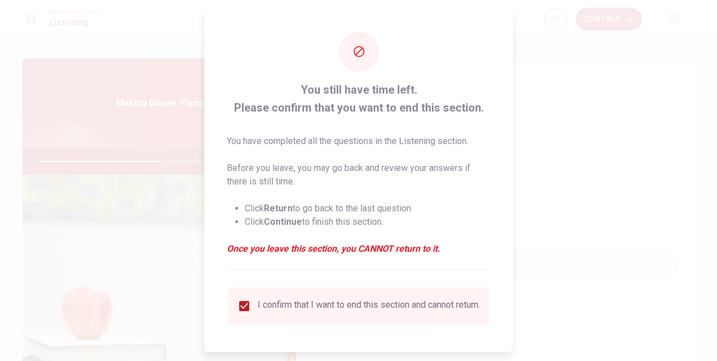
scroll to position [58, 0]
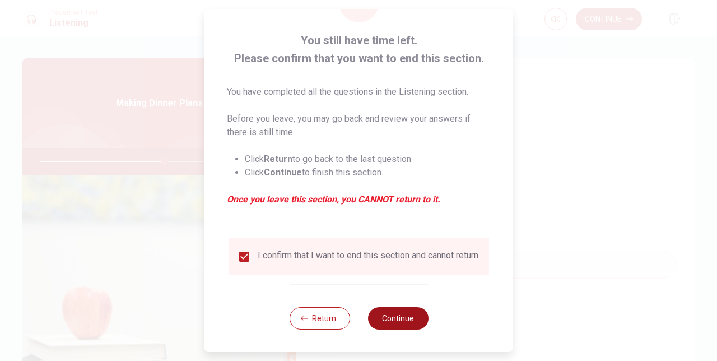
click at [400, 315] on button "Continue" at bounding box center [398, 318] width 61 height 22
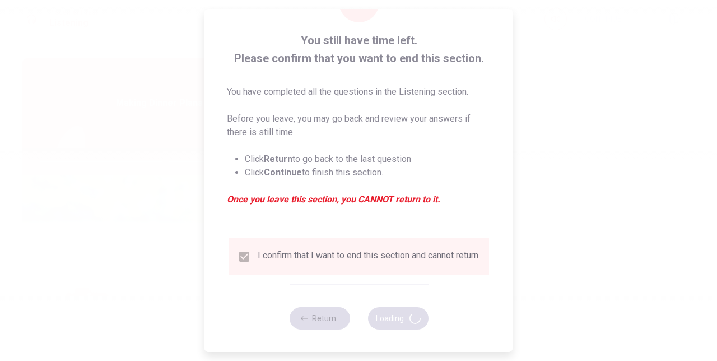
type input "62"
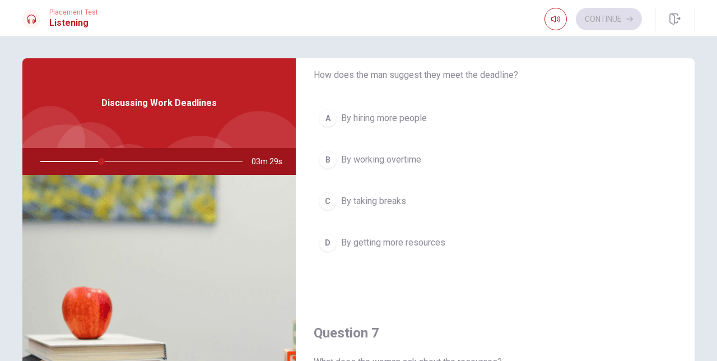
scroll to position [43, 0]
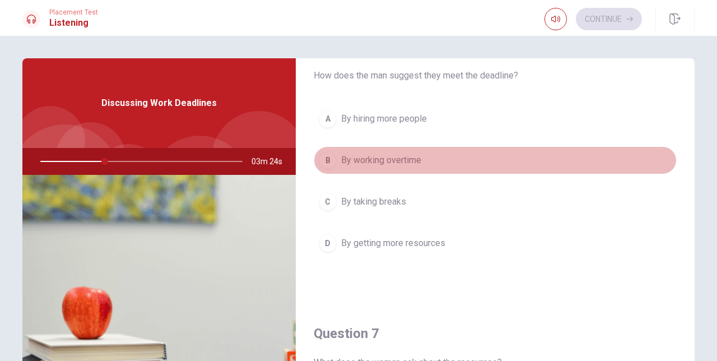
click at [397, 160] on span "By working overtime" at bounding box center [381, 160] width 80 height 13
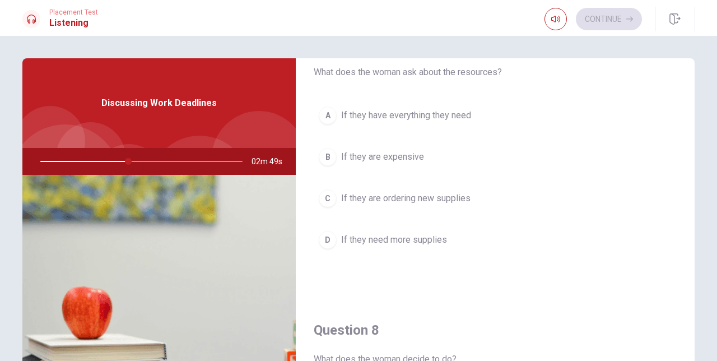
scroll to position [334, 0]
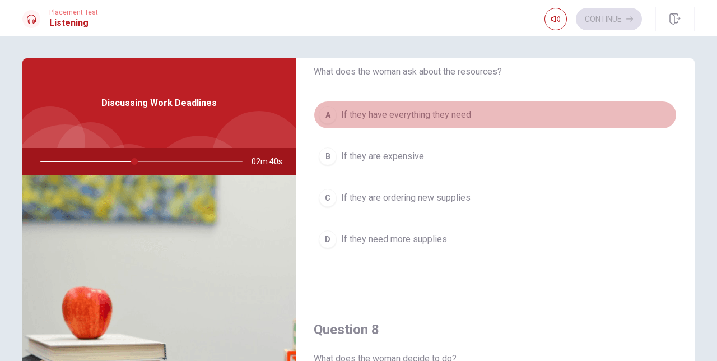
click at [433, 119] on span "If they have everything they need" at bounding box center [406, 114] width 130 height 13
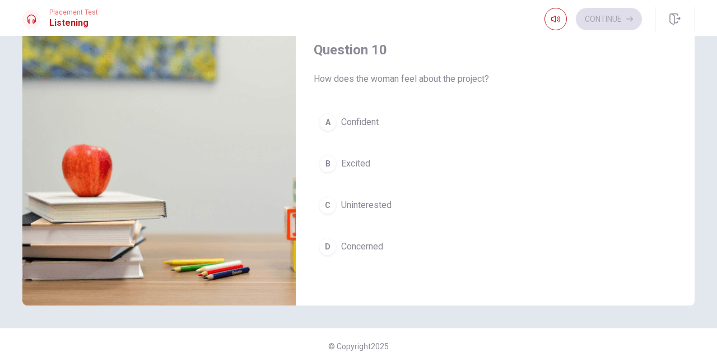
scroll to position [141, 0]
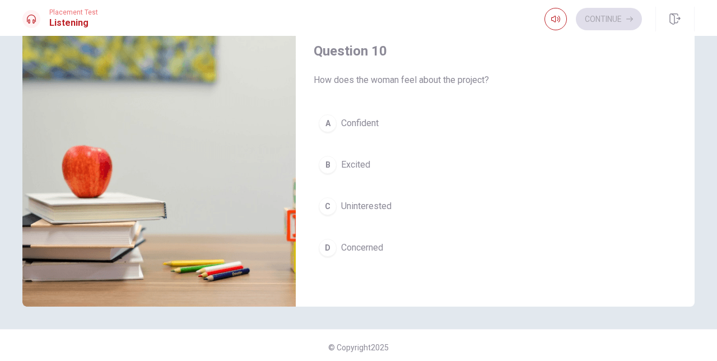
click at [352, 249] on span "Concerned" at bounding box center [362, 247] width 42 height 13
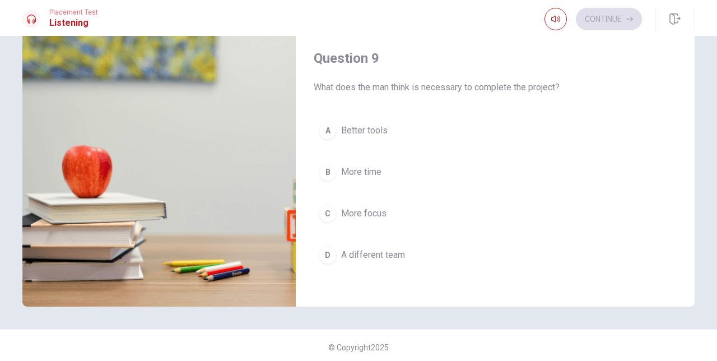
scroll to position [750, 0]
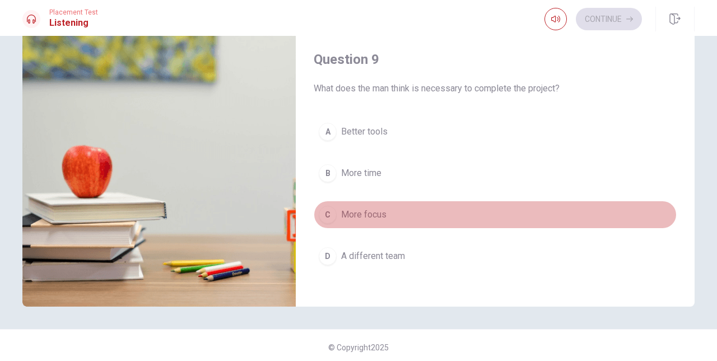
click at [379, 215] on span "More focus" at bounding box center [363, 214] width 45 height 13
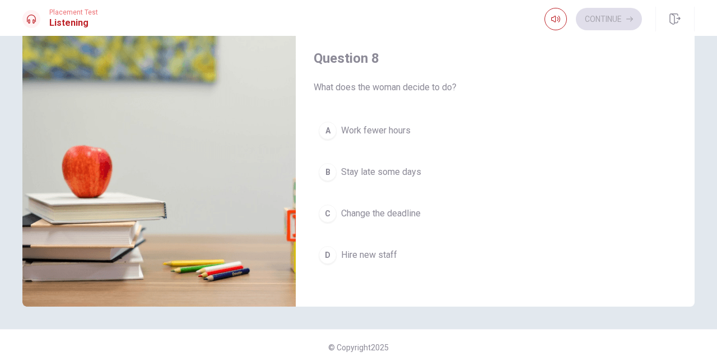
scroll to position [458, 0]
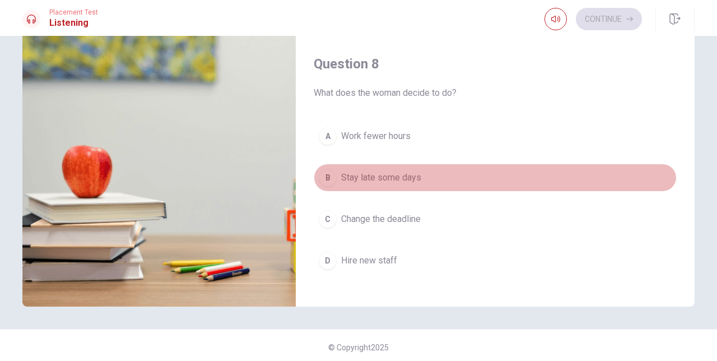
click at [394, 175] on span "Stay late some days" at bounding box center [381, 177] width 80 height 13
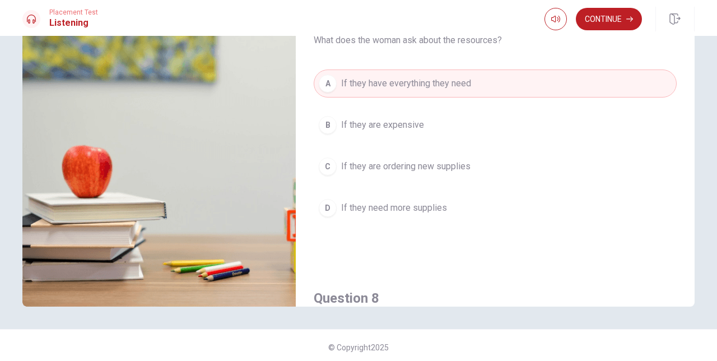
scroll to position [222, 0]
click at [609, 15] on button "Continue" at bounding box center [609, 19] width 66 height 22
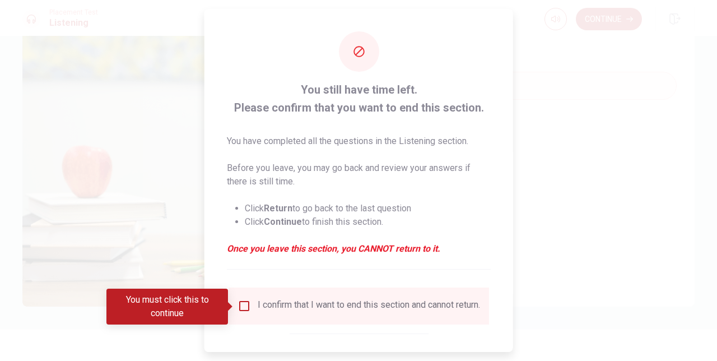
click at [244, 304] on input "You must click this to continue" at bounding box center [244, 305] width 13 height 13
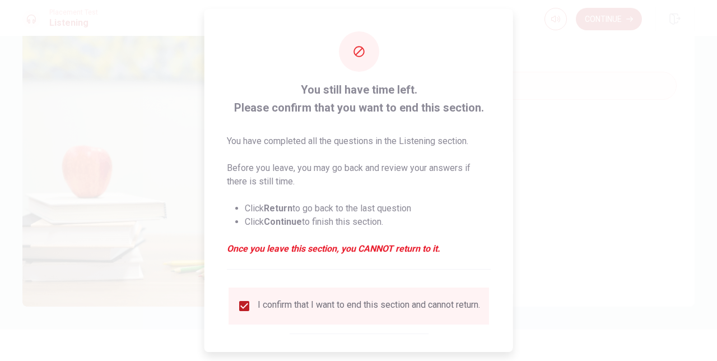
scroll to position [58, 0]
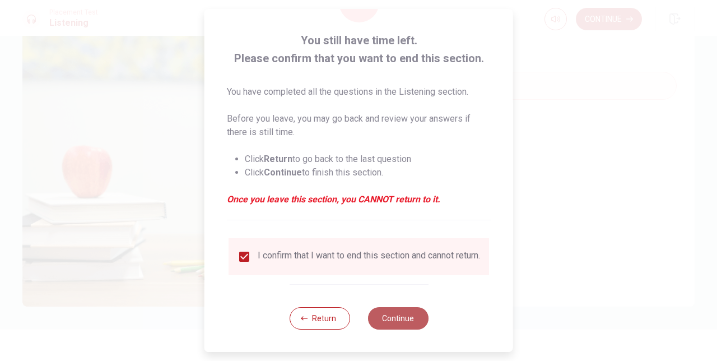
click at [417, 313] on button "Continue" at bounding box center [398, 318] width 61 height 22
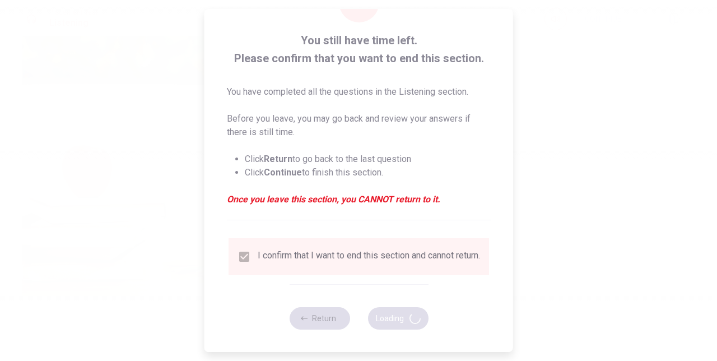
type input "61"
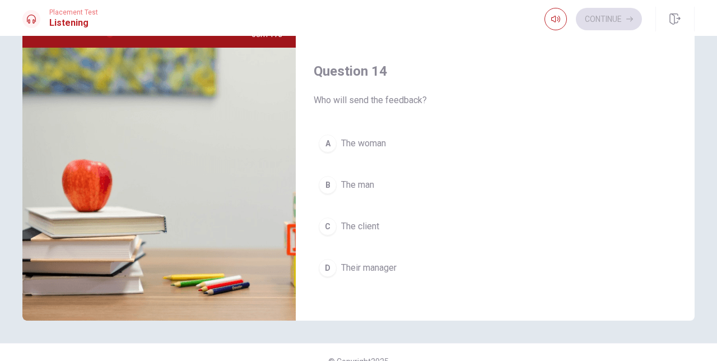
scroll to position [755, 0]
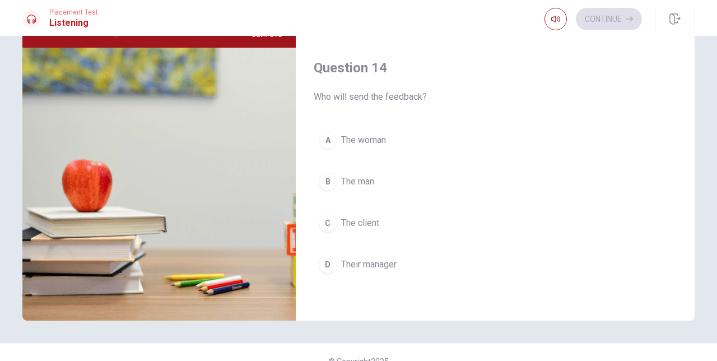
click at [368, 142] on span "The woman" at bounding box center [363, 139] width 45 height 13
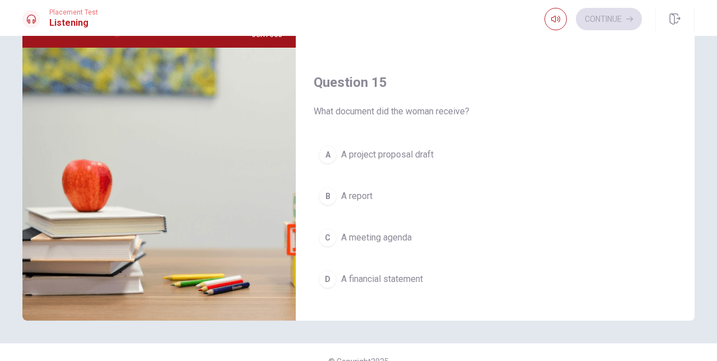
scroll to position [1045, 0]
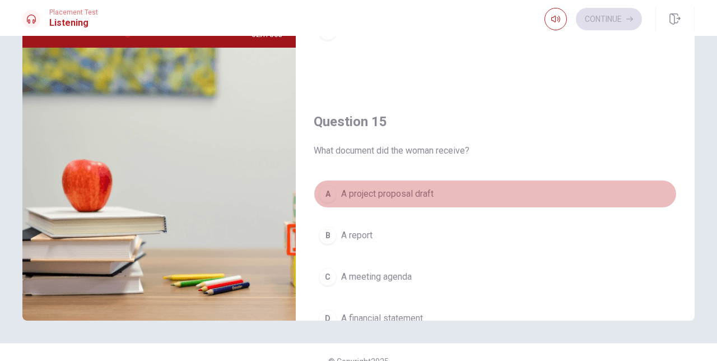
click at [408, 193] on span "A project proposal draft" at bounding box center [387, 193] width 92 height 13
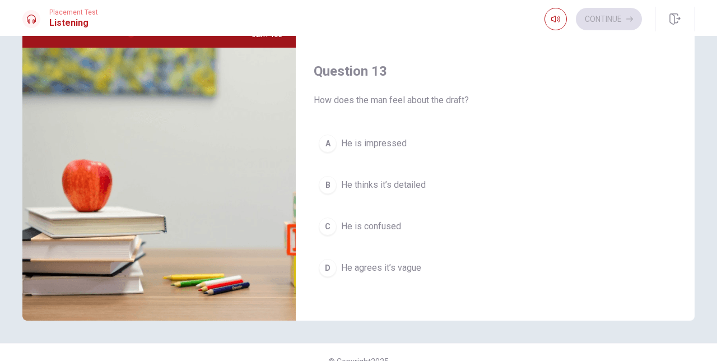
scroll to position [468, 0]
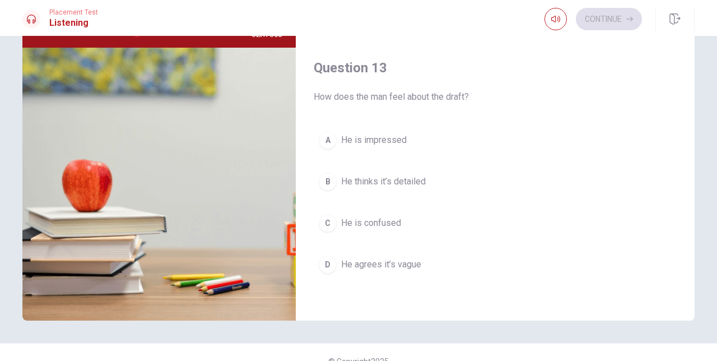
click at [412, 264] on span "He agrees it’s vague" at bounding box center [381, 264] width 80 height 13
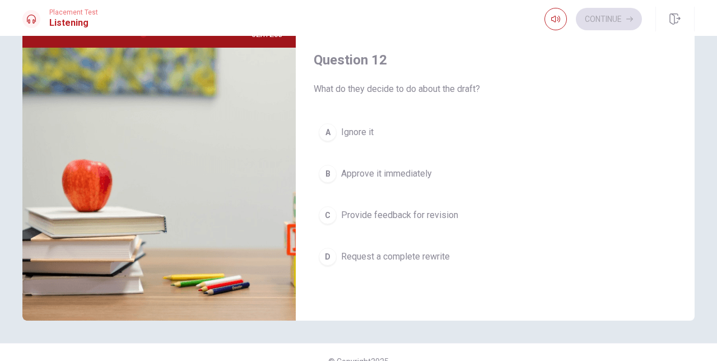
scroll to position [189, 0]
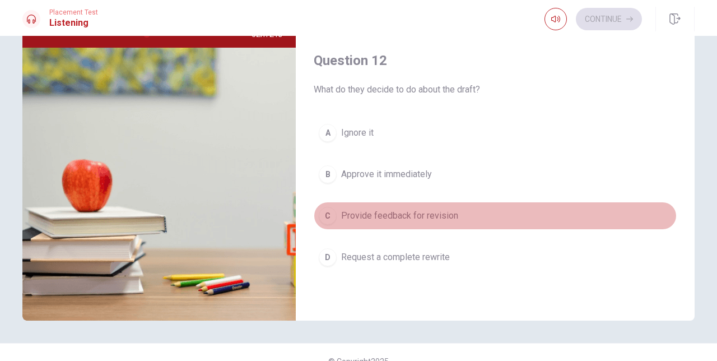
click at [433, 213] on span "Provide feedback for revision" at bounding box center [399, 215] width 117 height 13
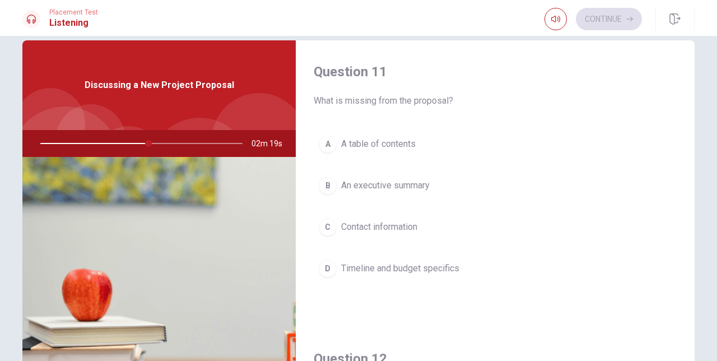
scroll to position [0, 0]
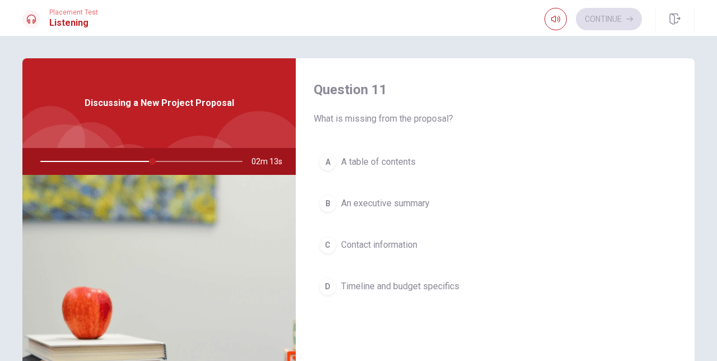
click at [396, 289] on span "Timeline and budget specifics" at bounding box center [400, 286] width 118 height 13
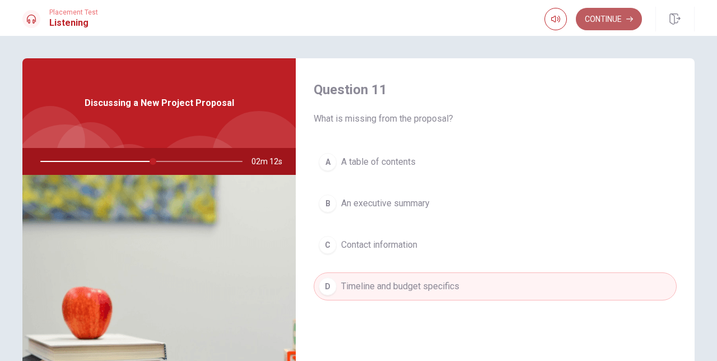
click at [595, 28] on button "Continue" at bounding box center [609, 19] width 66 height 22
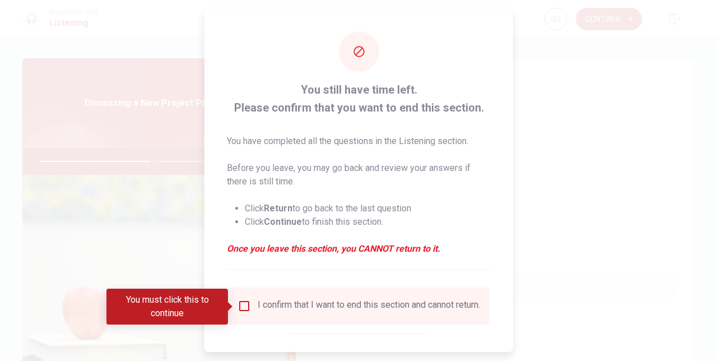
click at [248, 308] on input "You must click this to continue" at bounding box center [244, 305] width 13 height 13
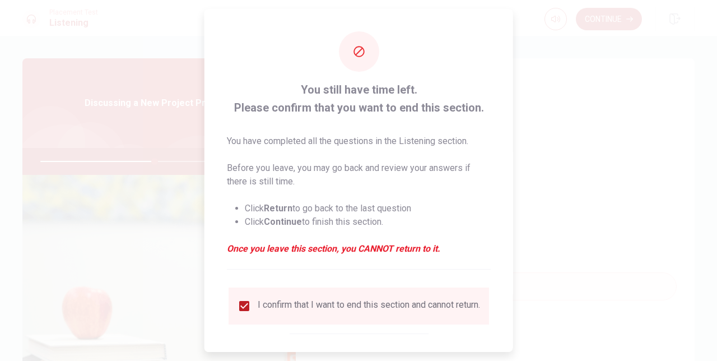
scroll to position [58, 0]
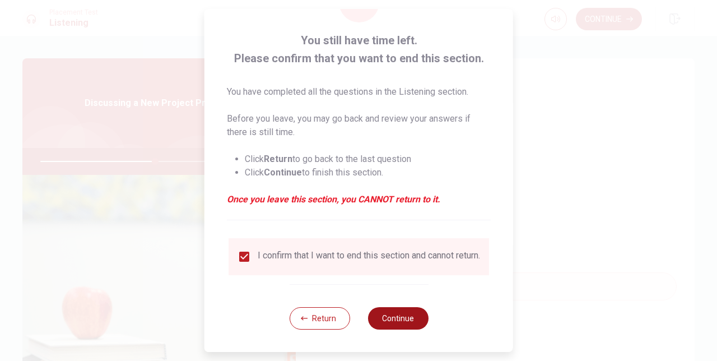
click at [387, 321] on button "Continue" at bounding box center [398, 318] width 61 height 22
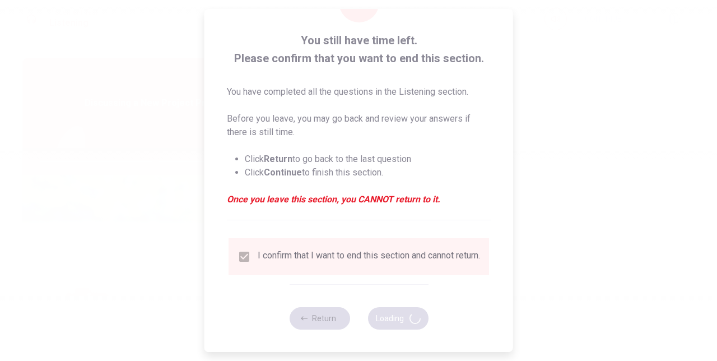
type input "57"
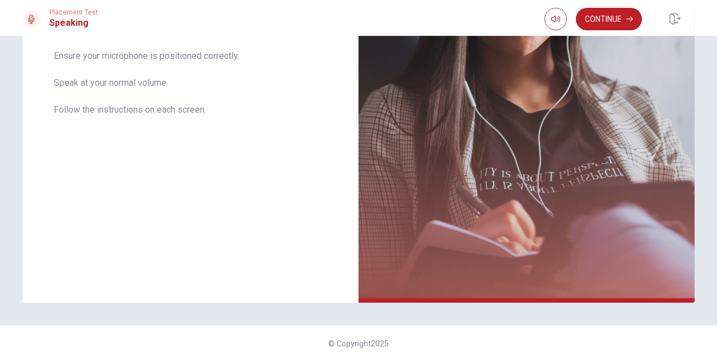
scroll to position [0, 0]
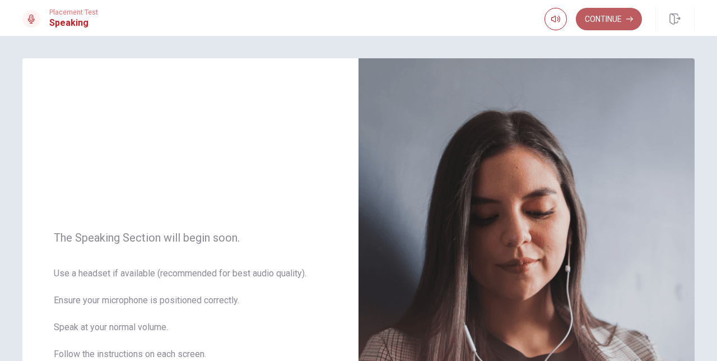
click at [625, 19] on button "Continue" at bounding box center [609, 19] width 66 height 22
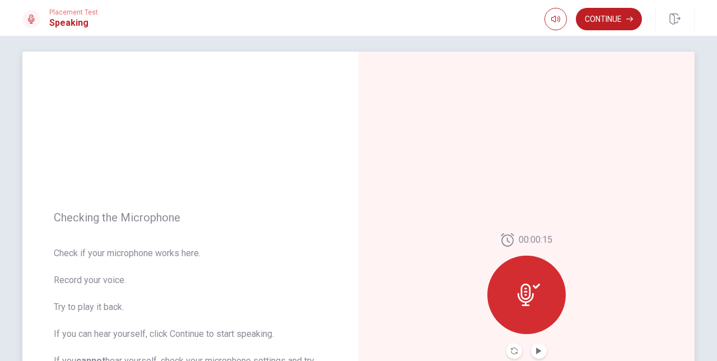
scroll to position [6, 0]
click at [540, 355] on icon "Play Audio" at bounding box center [539, 352] width 7 height 7
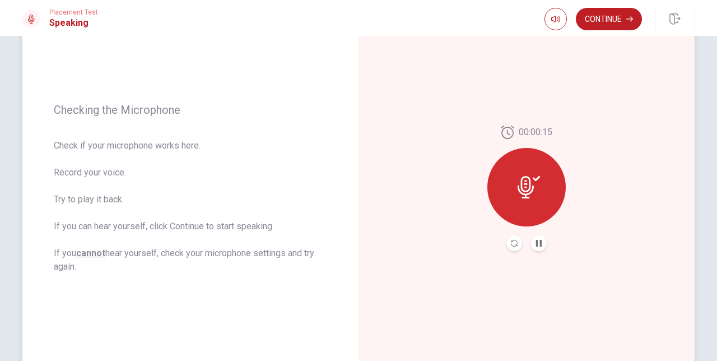
scroll to position [0, 0]
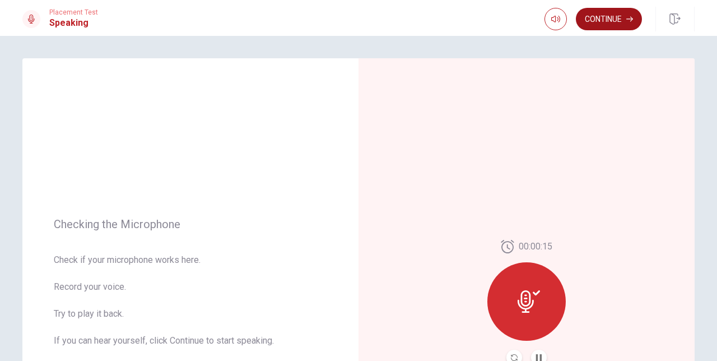
click at [621, 15] on button "Continue" at bounding box center [609, 19] width 66 height 22
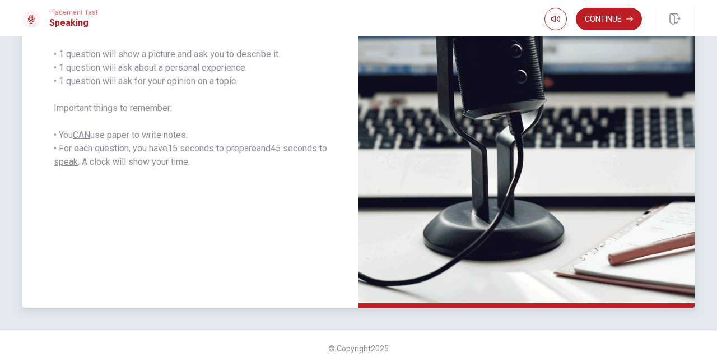
scroll to position [244, 0]
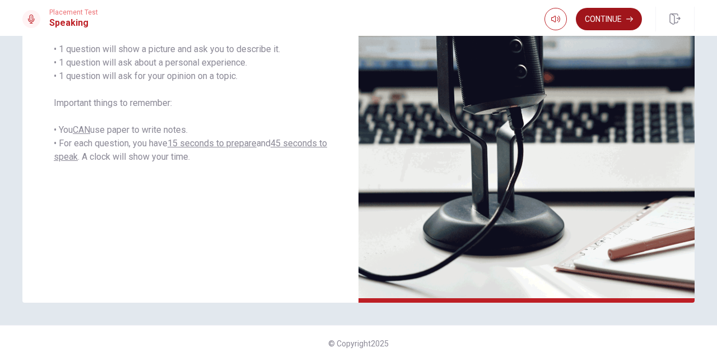
click at [607, 25] on button "Continue" at bounding box center [609, 19] width 66 height 22
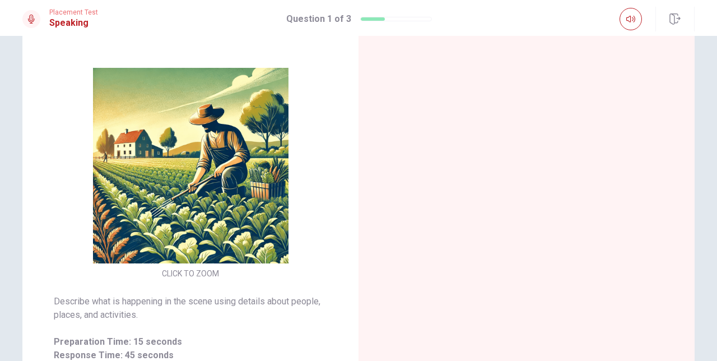
scroll to position [98, 0]
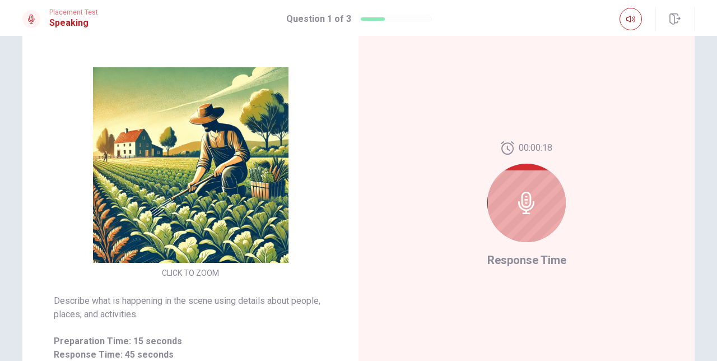
click at [530, 212] on icon at bounding box center [527, 203] width 22 height 22
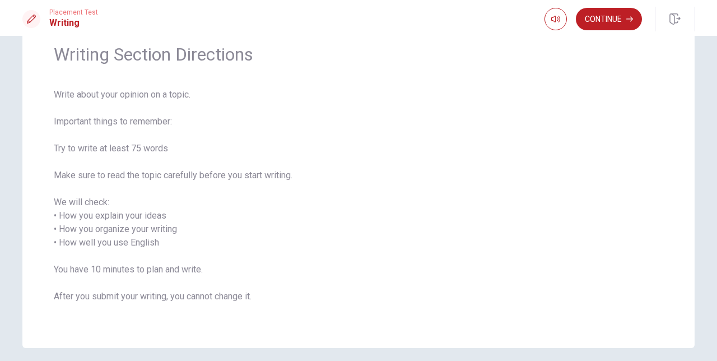
scroll to position [46, 0]
click at [605, 16] on button "Continue" at bounding box center [609, 19] width 66 height 22
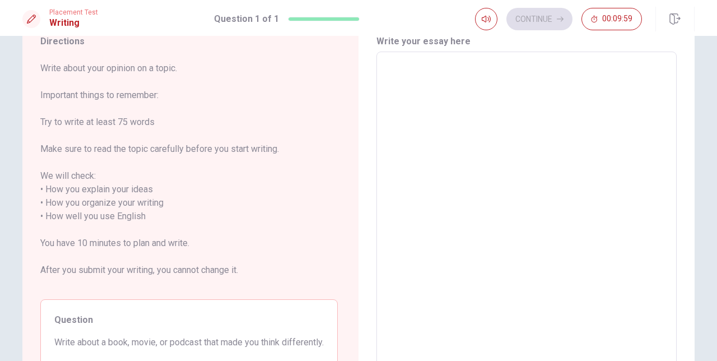
click at [471, 104] on textarea at bounding box center [526, 210] width 285 height 298
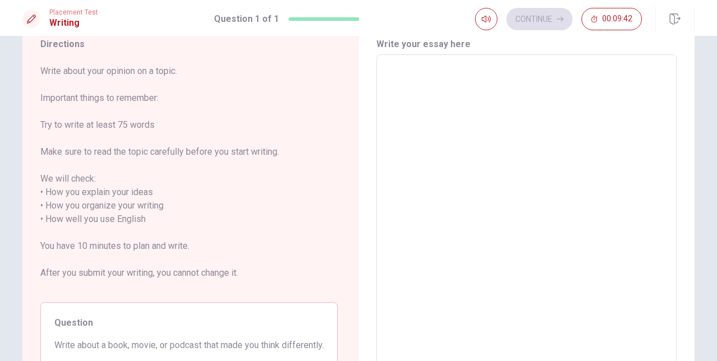
scroll to position [44, 0]
click at [450, 46] on h6 "Write your essay here" at bounding box center [527, 43] width 300 height 13
click at [442, 73] on textarea at bounding box center [526, 212] width 285 height 298
type textarea "L"
type textarea "x"
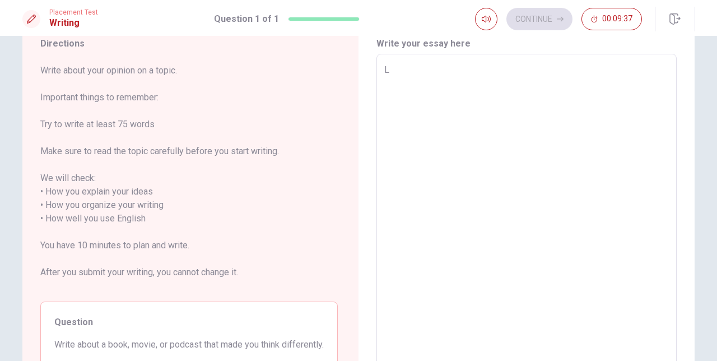
type textarea "La"
type textarea "x"
type textarea "Las"
type textarea "x"
type textarea "Last"
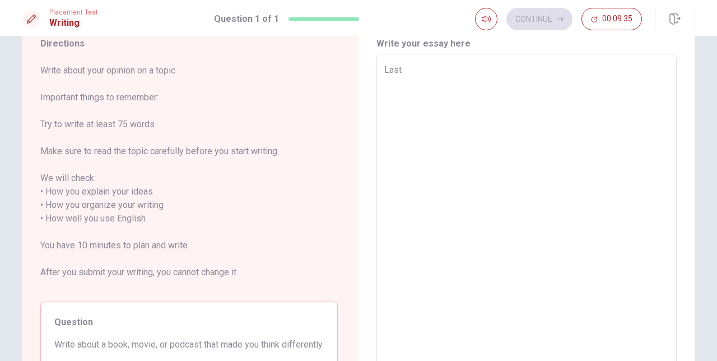
type textarea "x"
type textarea "Last"
type textarea "x"
type textarea "Last w"
type textarea "x"
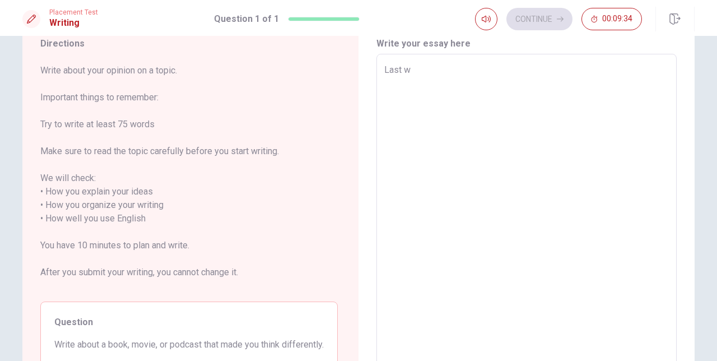
type textarea "Last we"
type textarea "x"
type textarea "Last wee"
type textarea "x"
type textarea "Last week"
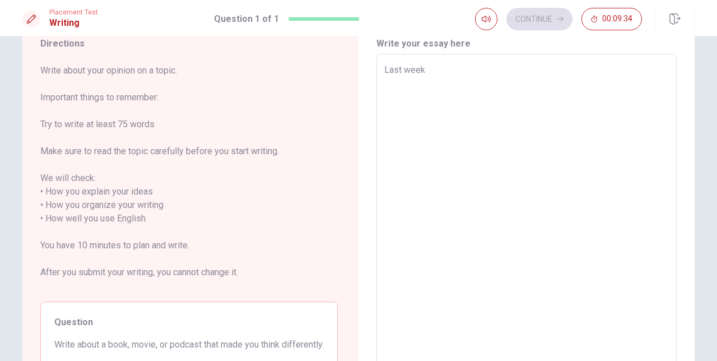
type textarea "x"
type textarea "Last week"
type textarea "x"
type textarea "Last week a"
type textarea "x"
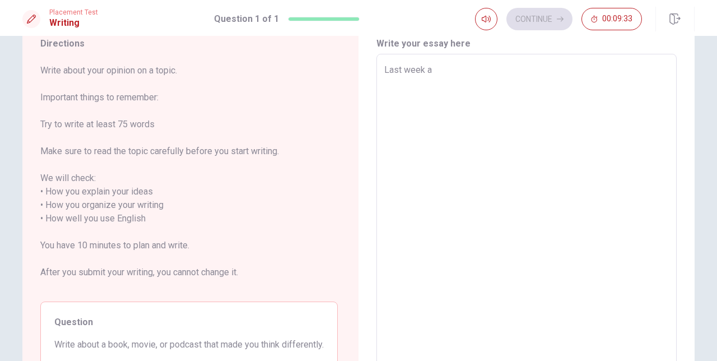
type textarea "Last week a"
type textarea "x"
type textarea "Last week a s"
type textarea "x"
type textarea "Last week a sa"
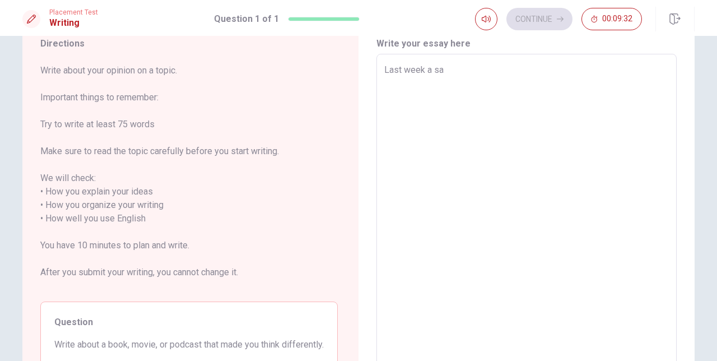
type textarea "x"
type textarea "Last week a saw"
type textarea "x"
type textarea "Last week a saw"
type textarea "x"
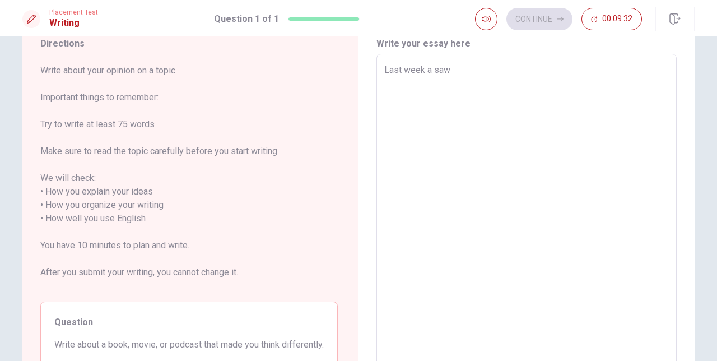
type textarea "Last week a saw a"
type textarea "x"
type textarea "Last week a saw a"
type textarea "x"
type textarea "Last week a saw a m"
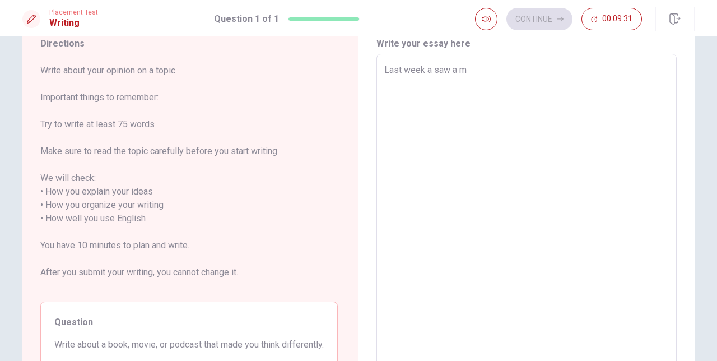
type textarea "x"
type textarea "Last week a saw a mo"
type textarea "x"
type textarea "Last week a saw a moc"
type textarea "x"
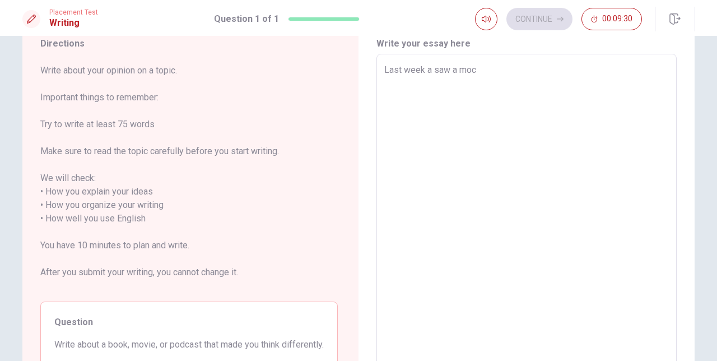
type textarea "Last week a saw a mo"
type textarea "x"
type textarea "Last week a saw a mov"
type textarea "x"
type textarea "Last week a saw a movi"
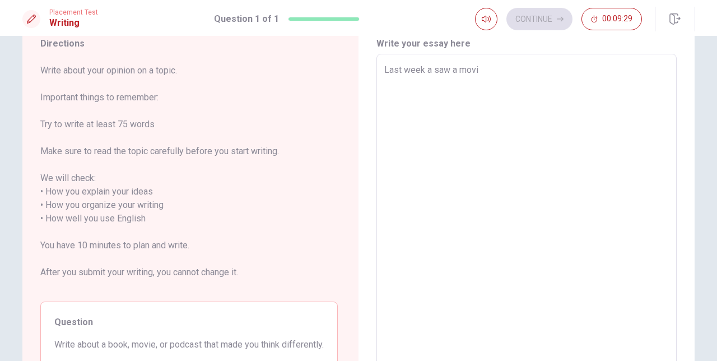
type textarea "x"
type textarea "Last week a saw a movie"
type textarea "x"
type textarea "Last week a saw a movie"
type textarea "x"
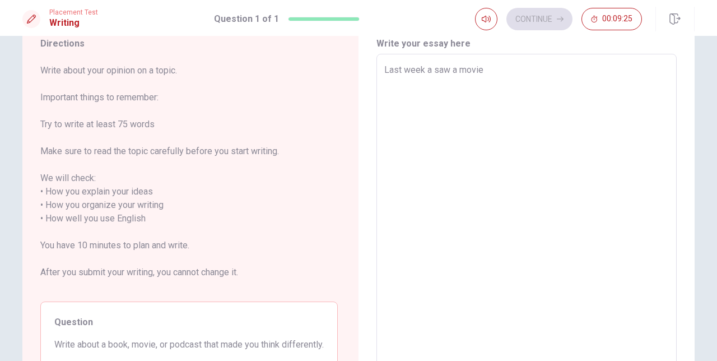
type textarea "Last week a saw a movie w"
type textarea "x"
type textarea "Last week a saw a movie wi"
type textarea "x"
type textarea "Last week a saw a movie wit"
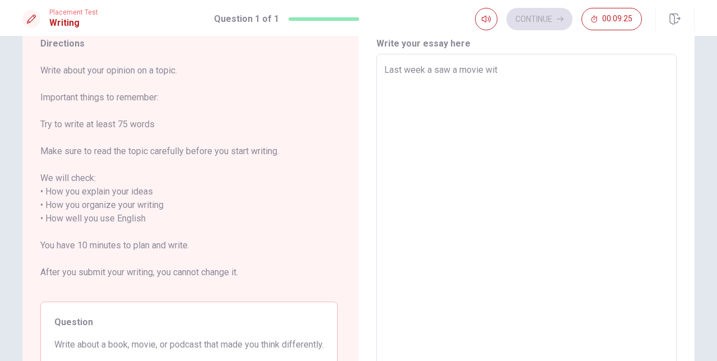
type textarea "x"
type textarea "Last week a saw a movie with"
type textarea "x"
type textarea "Last week a saw a movie with"
type textarea "x"
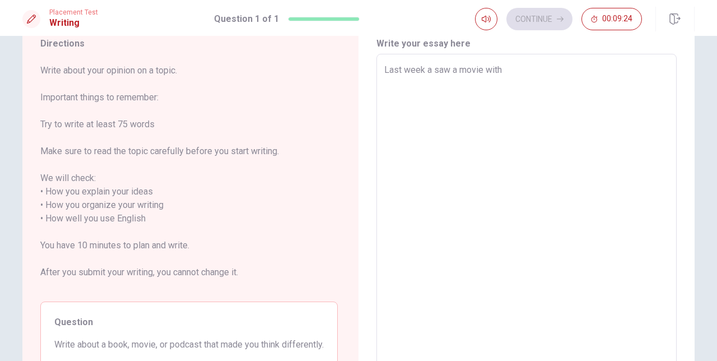
type textarea "Last week a saw a movie with m"
type textarea "x"
type textarea "Last week a saw a movie with my"
type textarea "x"
type textarea "Last week a saw a movie with my"
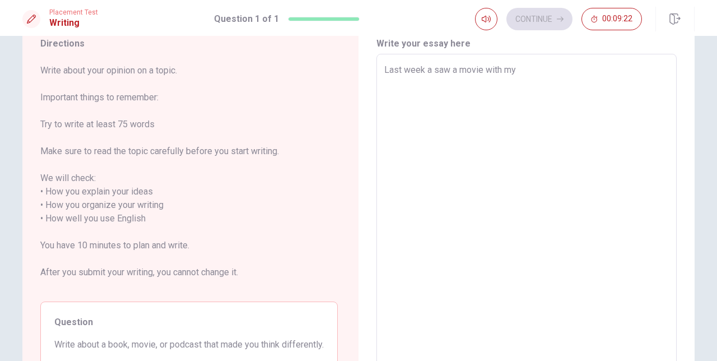
type textarea "x"
type textarea "Last week a saw a movie with my f"
type textarea "x"
type textarea "Last week a saw a movie with my fa"
type textarea "x"
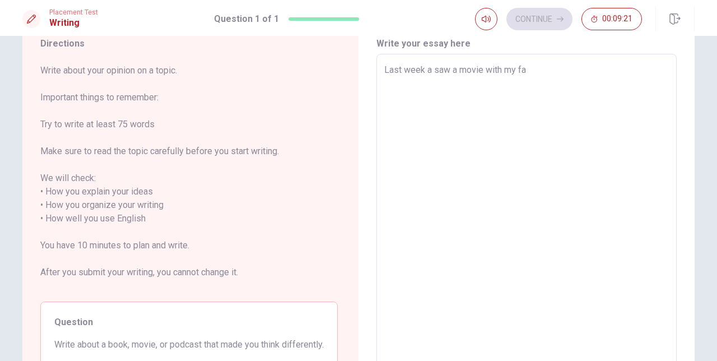
type textarea "Last week a saw a movie with my fam"
type textarea "x"
type textarea "Last week a saw a movie with my fami"
type textarea "x"
type textarea "Last week a saw a movie with my famil"
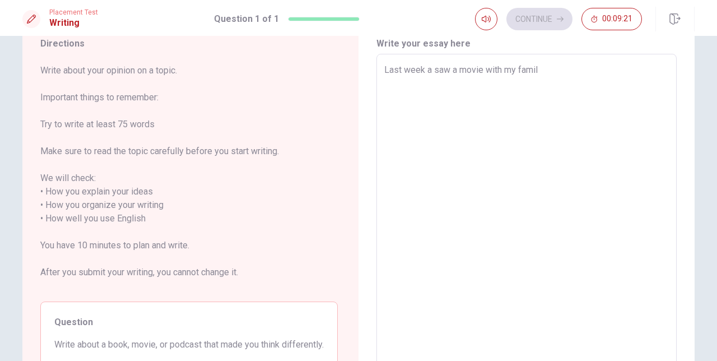
type textarea "x"
type textarea "Last week a saw a movie with my famili"
type textarea "x"
type textarea "Last week a saw a movie with my famil"
type textarea "x"
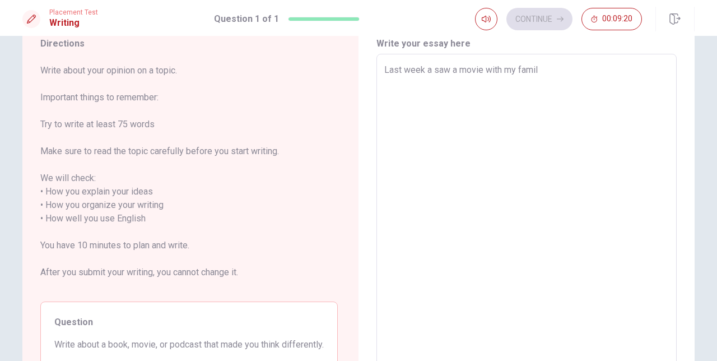
type textarea "Last week a saw a movie with my family"
type textarea "x"
type textarea "Last week a saw a movie with my family"
type textarea "x"
type textarea "Last week a saw a movie with my family a"
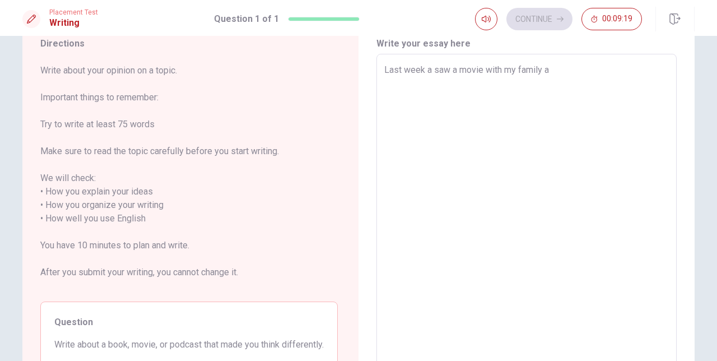
type textarea "x"
type textarea "Last week a saw a movie with my family an"
type textarea "x"
type textarea "Last week a saw a movie with my family an"
type textarea "x"
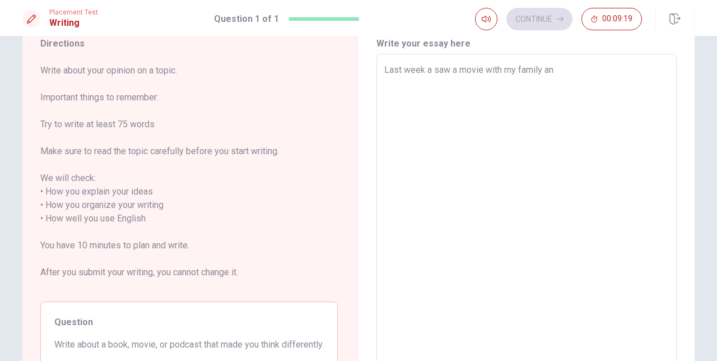
type textarea "Last week a saw a movie with my family an"
type textarea "x"
type textarea "Last week a saw a movie with my family and"
type textarea "x"
type textarea "Last week a saw a movie with my family and"
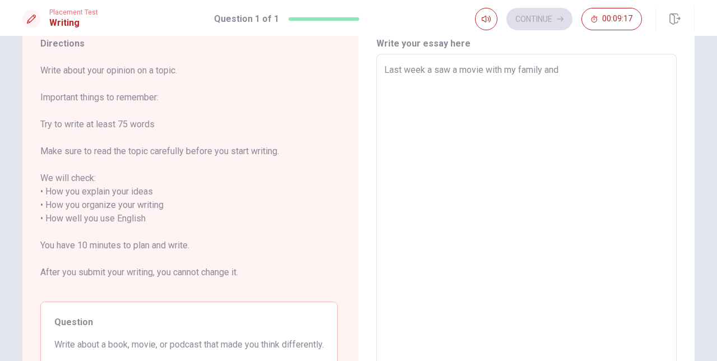
type textarea "x"
type textarea "Last week a saw a movie with my family and w"
type textarea "x"
type textarea "Last week a saw a movie with my family and we"
type textarea "x"
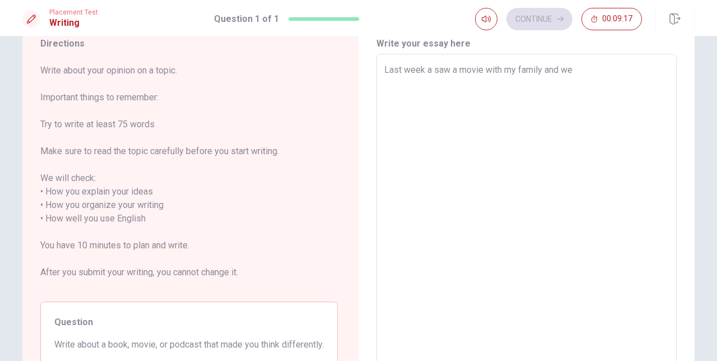
type textarea "Last week a saw a movie with my family and we"
type textarea "x"
type textarea "Last week a saw a movie with my family and we l"
type textarea "x"
type textarea "Last week a saw a movie with my family and we lo"
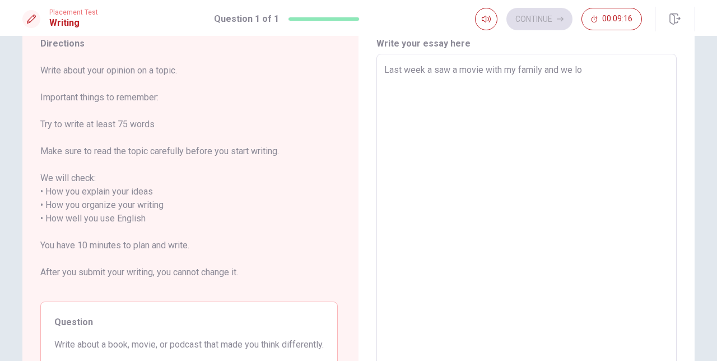
type textarea "x"
type textarea "Last week a saw a movie with my family and we lov"
type textarea "x"
type textarea "Last week a saw a movie with my family and we love"
type textarea "x"
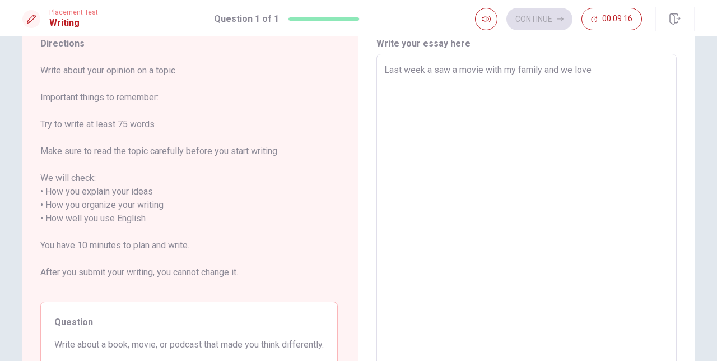
type textarea "Last week a saw a movie with my family and we loved"
type textarea "x"
type textarea "Last week a saw a movie with my family and we loved"
type textarea "x"
type textarea "Last week a saw a movie with my family and we loved b"
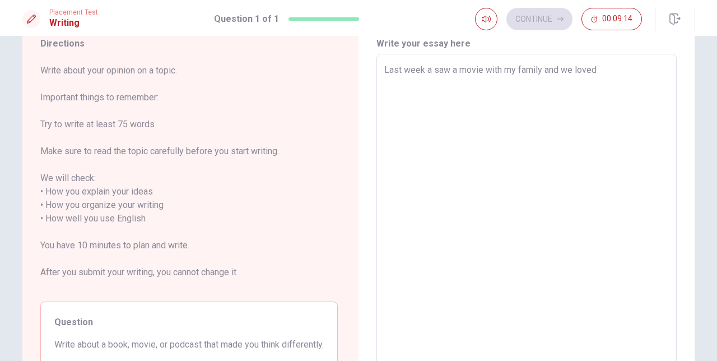
type textarea "x"
type textarea "Last week a saw a movie with my family and we loved be"
type textarea "x"
type textarea "Last week a saw a movie with my family and we loved [PERSON_NAME]"
type textarea "x"
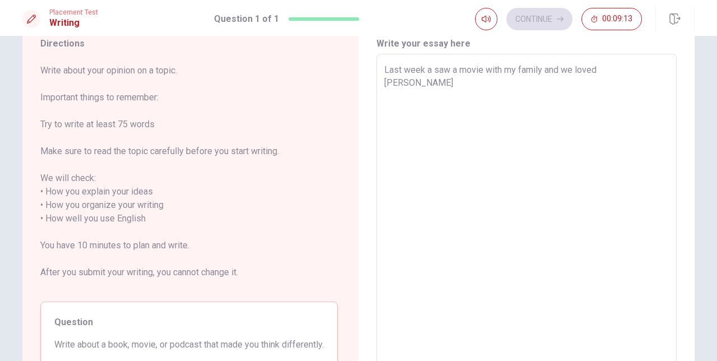
type textarea "Last week a saw a movie with my family and we loved beca"
type textarea "x"
type textarea "Last week a saw a movie with my family and we loved becau"
type textarea "x"
type textarea "Last week a saw a movie with my family and we loved becaus"
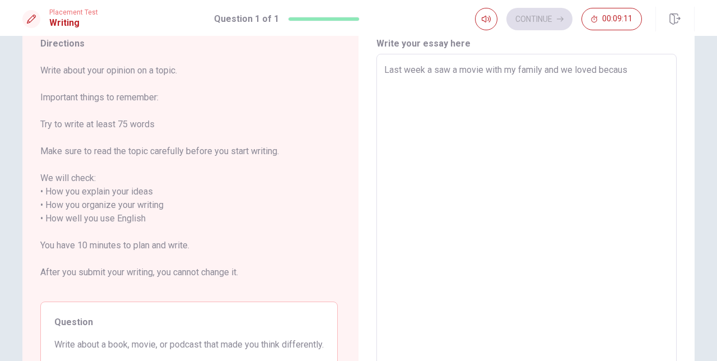
type textarea "x"
type textarea "Last week a saw a movie with my family and we loved because"
type textarea "x"
type textarea "Last week a saw a movie with my family and we loved becaus"
type textarea "x"
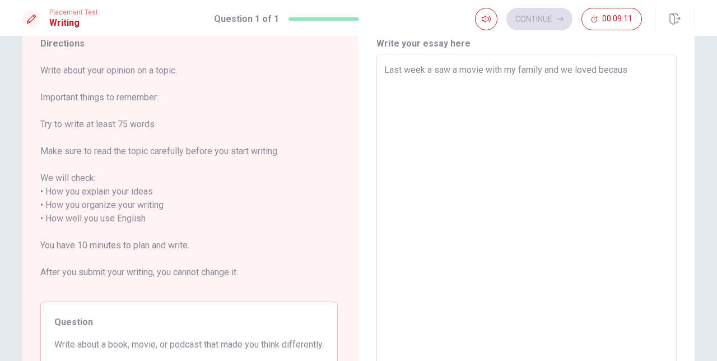
type textarea "Last week a saw a movie with my family and we loved becau"
type textarea "x"
type textarea "Last week a saw a movie with my family and we loved beca"
type textarea "x"
type textarea "Last week a saw a movie with my family and we loved [PERSON_NAME]"
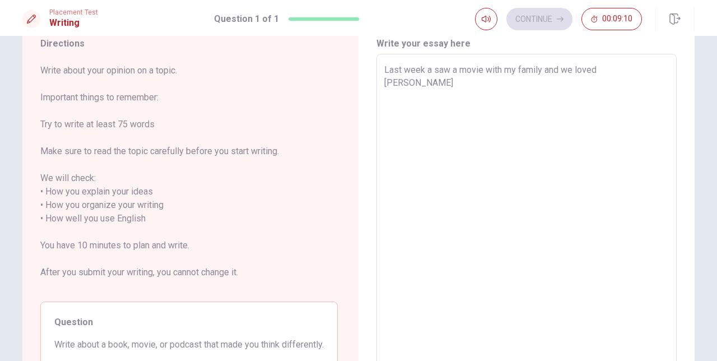
type textarea "x"
type textarea "Last week a saw a movie with my family and we loved be"
type textarea "x"
type textarea "Last week a saw a movie with my family and we loved b"
type textarea "x"
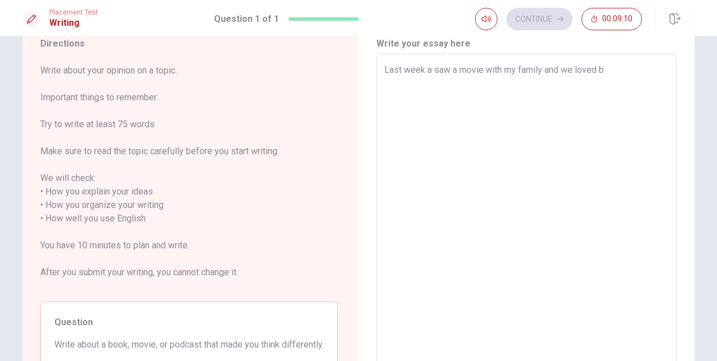
type textarea "Last week a saw a movie with my family and we loved"
type textarea "x"
type textarea "Last week a saw a movie with my family and we loved"
type textarea "x"
type textarea "Last week a saw a movie with my family and we loved,"
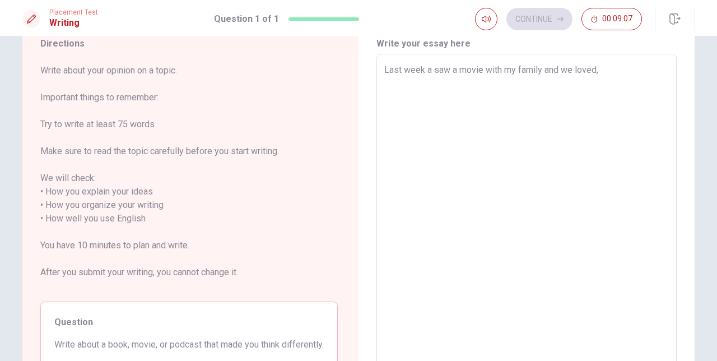
type textarea "x"
type textarea "Last week a saw a movie with my family and we loved,"
type textarea "x"
type textarea "Last week a saw a movie with my family and we loved, t"
type textarea "x"
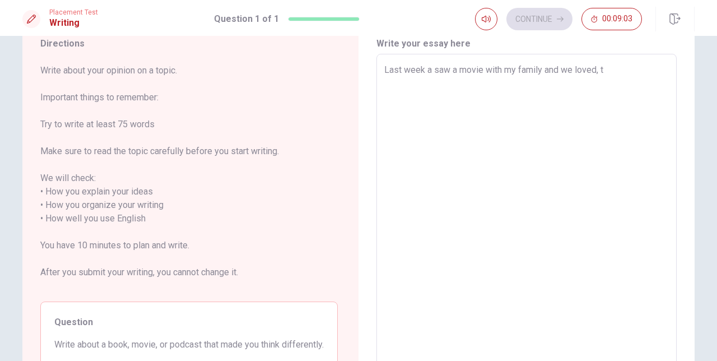
type textarea "Last week a saw a movie with my family and we loved, th"
type textarea "x"
type textarea "Last week a saw a movie with my family and we loved, the"
type textarea "x"
type textarea "Last week a saw a movie with my family and we loved, ther"
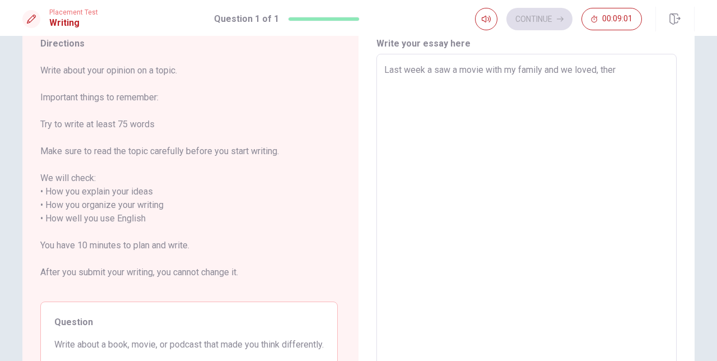
type textarea "x"
type textarea "Last week a saw a movie with my family and we loved, the"
type textarea "x"
type textarea "Last week a saw a movie with my family and we loved, th"
type textarea "x"
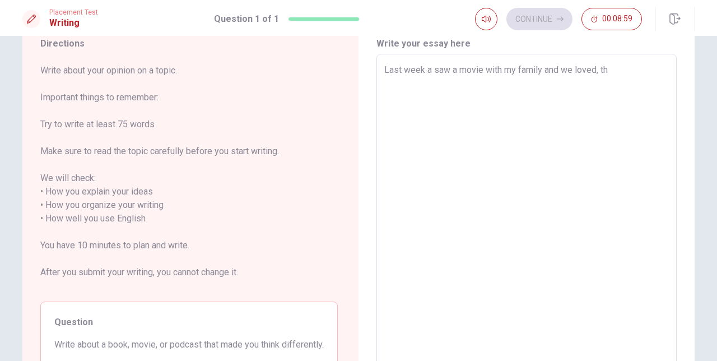
type textarea "Last week a saw a movie with my family and we loved, the"
type textarea "x"
type textarea "Last week a saw a movie with my family and we loved, the"
type textarea "x"
type textarea "Last week a saw a movie with my family and we loved, the w"
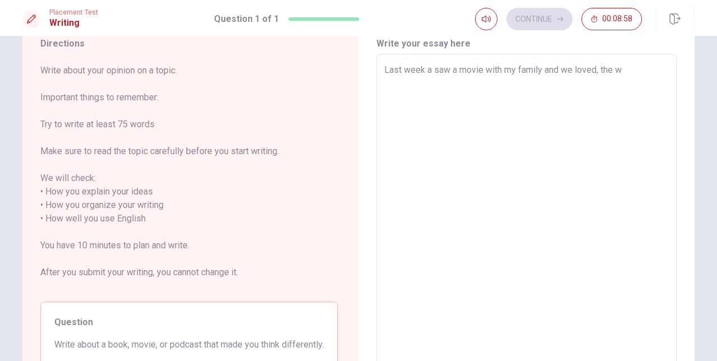
type textarea "x"
type textarea "Last week a saw a movie with my family and we loved, the wa"
type textarea "x"
type textarea "Last week a saw a movie with my family and we loved, the was"
type textarea "x"
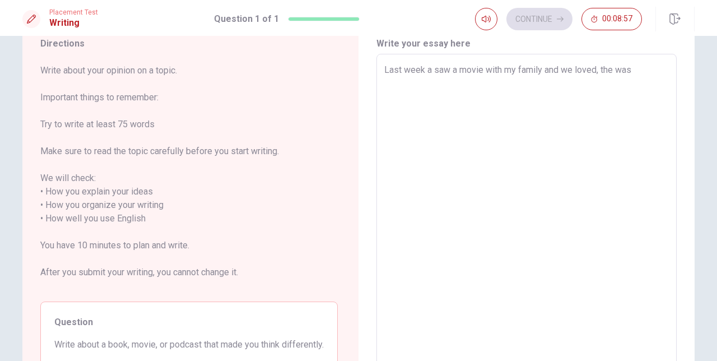
type textarea "Last week a saw a movie with my family and we loved, the wa"
type textarea "x"
type textarea "Last week a saw a movie with my family and we loved, the w"
type textarea "x"
type textarea "Last week a saw a movie with my family and we loved, the"
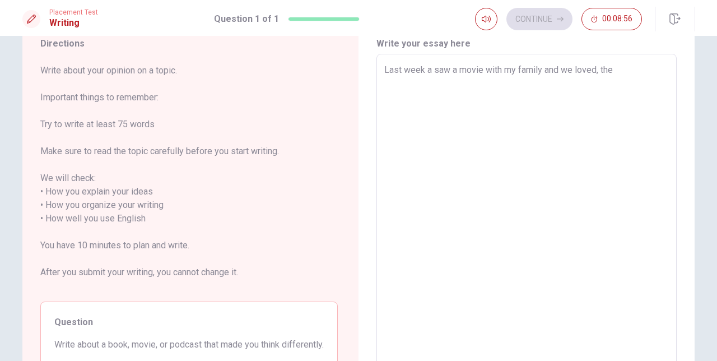
type textarea "x"
type textarea "Last week a saw a movie with my family and we loved, the m"
type textarea "x"
type textarea "Last week a saw a movie with my family and we loved, the mo"
type textarea "x"
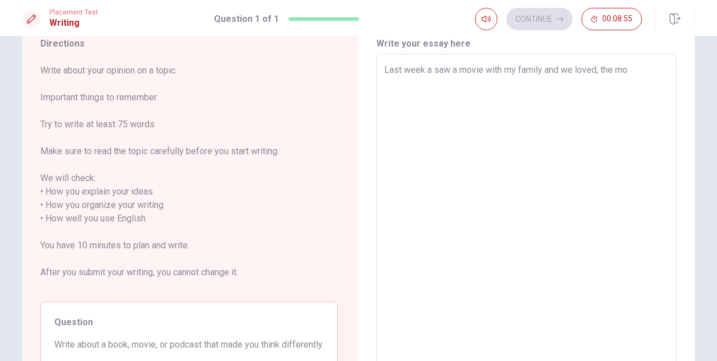
type textarea "Last week a saw a movie with my family and we loved, the mov"
type textarea "x"
type textarea "Last week a saw a movie with my family and we loved, the movi"
type textarea "x"
type textarea "Last week a saw a movie with my family and we loved, the movie"
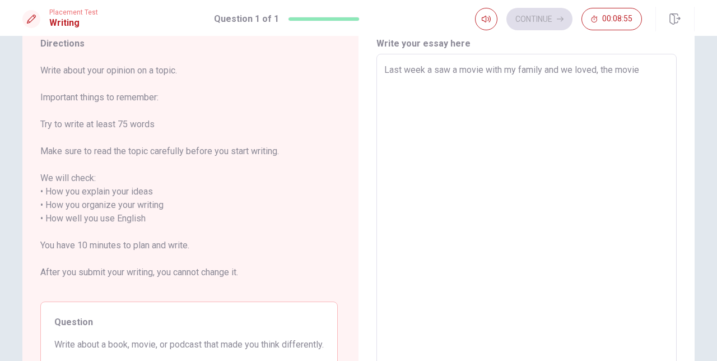
type textarea "x"
type textarea "Last week a saw a movie with my family and we loved, the movie"
type textarea "x"
type textarea "Last week a saw a movie with my family and we loved, the movie w"
type textarea "x"
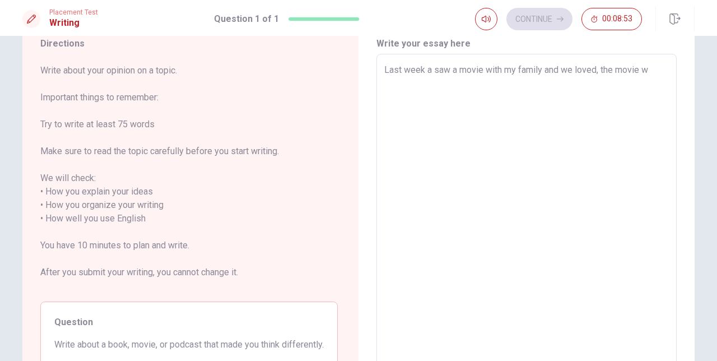
type textarea "Last week a saw a movie with my family and we loved, the movie wa"
type textarea "x"
type textarea "Last week a saw a movie with my family and we loved, the movie was"
type textarea "x"
type textarea "Last week a saw a movie with my family and we loved, the movie was"
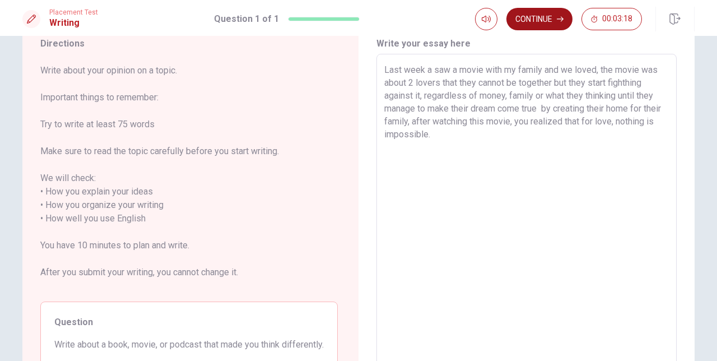
click at [556, 20] on button "Continue" at bounding box center [540, 19] width 66 height 22
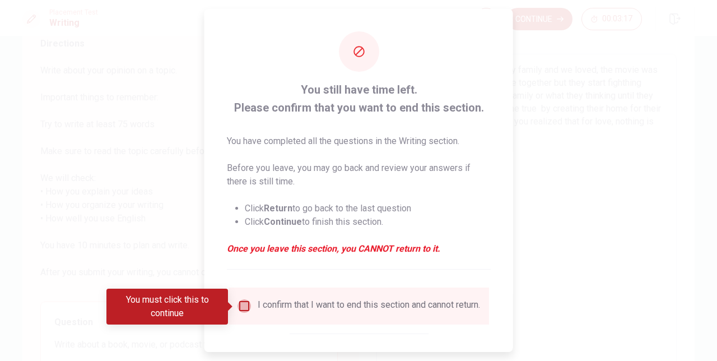
click at [243, 305] on input "You must click this to continue" at bounding box center [244, 305] width 13 height 13
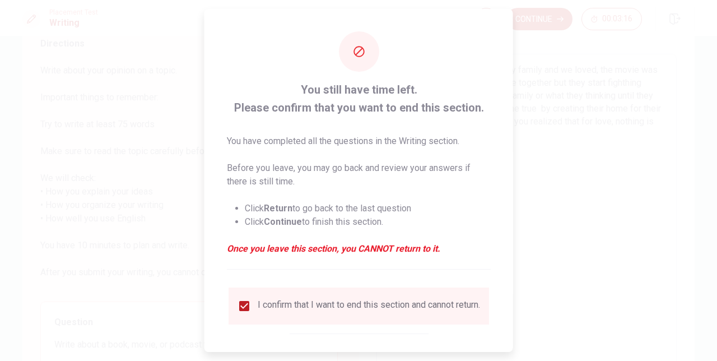
scroll to position [58, 0]
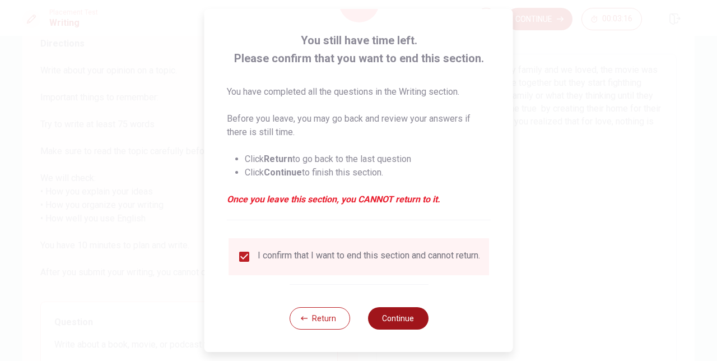
click at [403, 318] on button "Continue" at bounding box center [398, 318] width 61 height 22
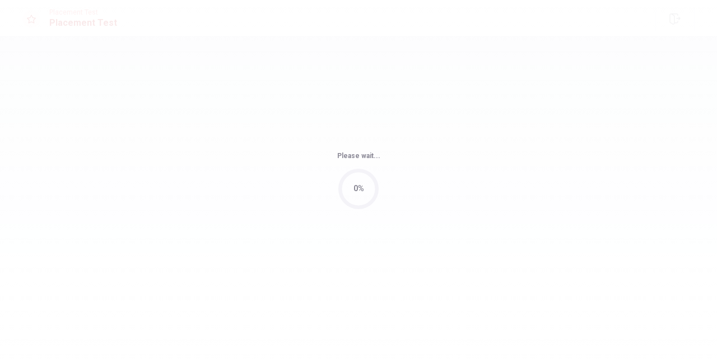
scroll to position [0, 0]
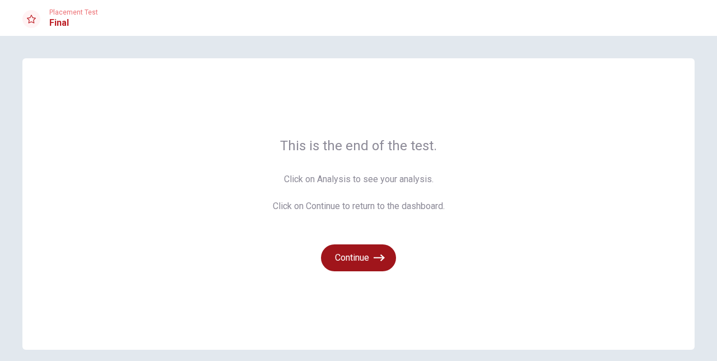
click at [374, 253] on button "Continue" at bounding box center [358, 257] width 75 height 27
